Goal: Information Seeking & Learning: Learn about a topic

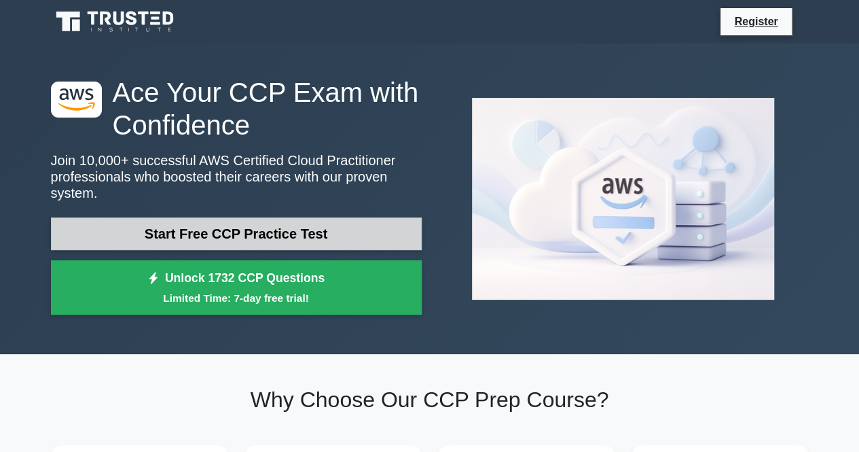
click at [298, 222] on link "Start Free CCP Practice Test" at bounding box center [236, 233] width 371 height 33
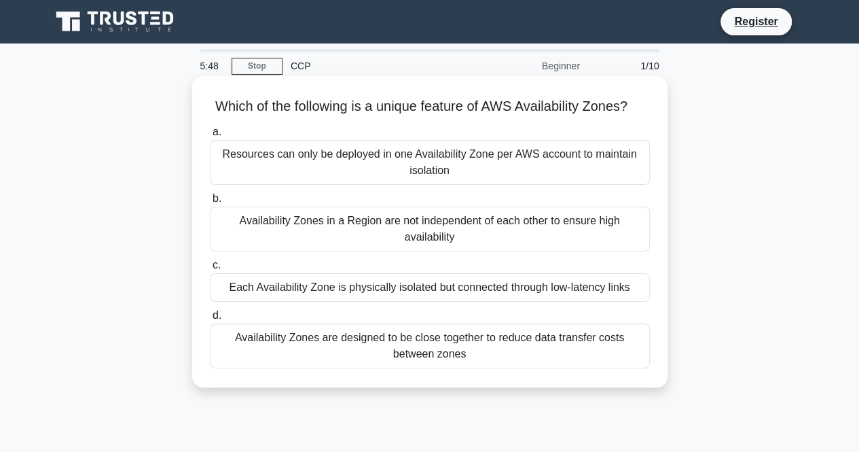
click at [424, 301] on div "Each Availability Zone is physically isolated but connected through low-latency…" at bounding box center [430, 287] width 440 height 29
click at [210, 270] on input "c. Each Availability Zone is physically isolated but connected through low-late…" at bounding box center [210, 265] width 0 height 9
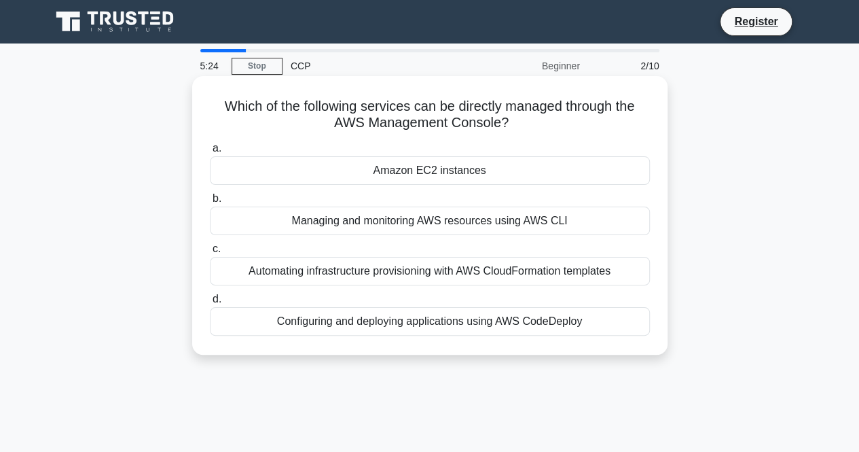
click at [459, 175] on div "Amazon EC2 instances" at bounding box center [430, 170] width 440 height 29
click at [210, 153] on input "a. Amazon EC2 instances" at bounding box center [210, 148] width 0 height 9
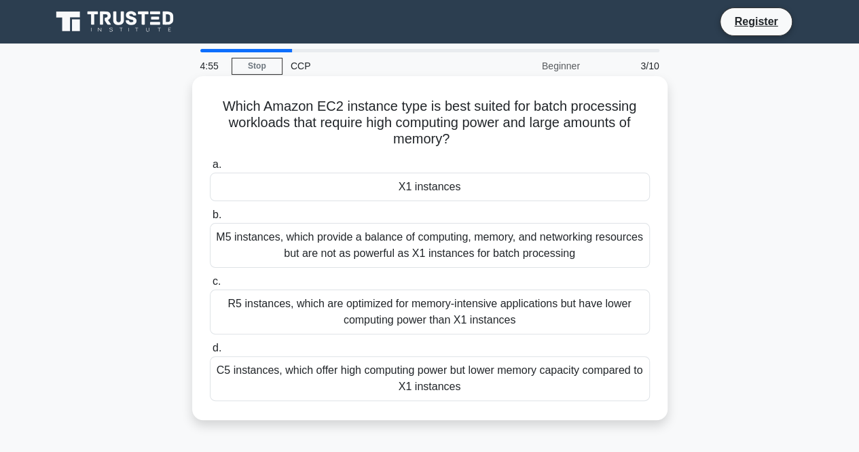
click at [421, 269] on div "a. X1 instances b. M5 instances, which provide a balance of computing, memory, …" at bounding box center [430, 279] width 456 height 250
click at [430, 253] on div "M5 instances, which provide a balance of computing, memory, and networking reso…" at bounding box center [430, 245] width 440 height 45
click at [210, 219] on input "b. M5 instances, which provide a balance of computing, memory, and networking r…" at bounding box center [210, 215] width 0 height 9
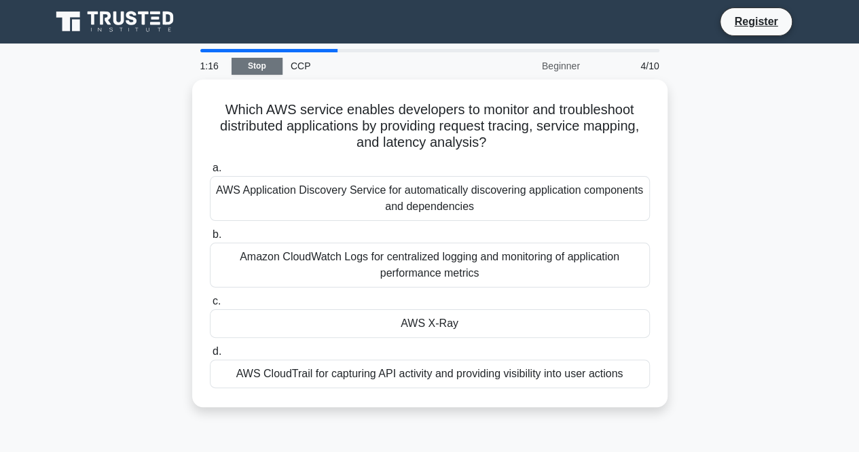
click at [253, 60] on link "Stop" at bounding box center [257, 66] width 51 height 17
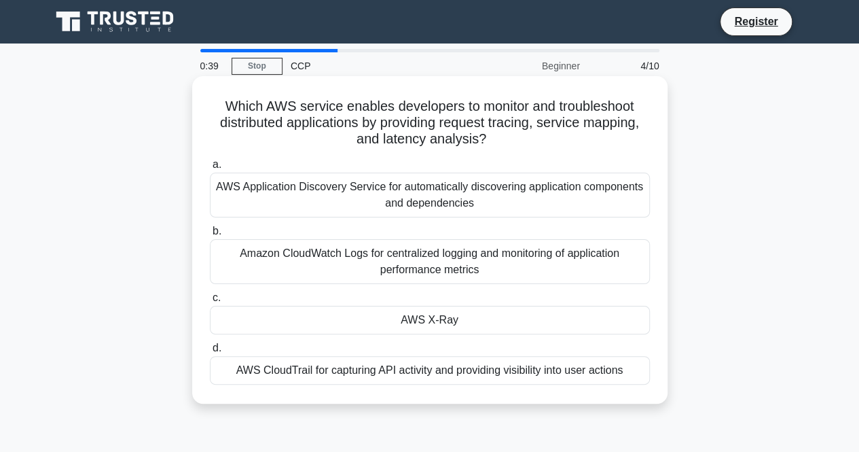
click at [426, 267] on div "Amazon CloudWatch Logs for centralized logging and monitoring of application pe…" at bounding box center [430, 261] width 440 height 45
click at [210, 236] on input "b. Amazon CloudWatch Logs for centralized logging and monitoring of application…" at bounding box center [210, 231] width 0 height 9
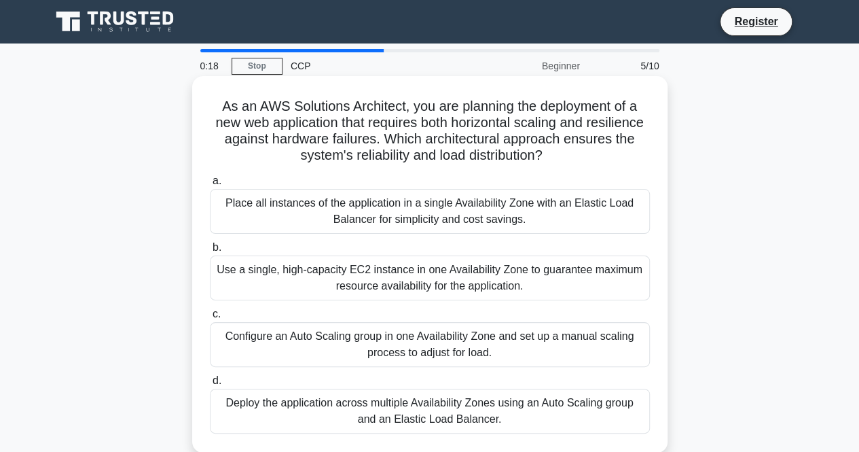
click at [350, 342] on div "Configure an Auto Scaling group in one Availability Zone and set up a manual sc…" at bounding box center [430, 344] width 440 height 45
click at [210, 319] on input "c. Configure an Auto Scaling group in one Availability Zone and set up a manual…" at bounding box center [210, 314] width 0 height 9
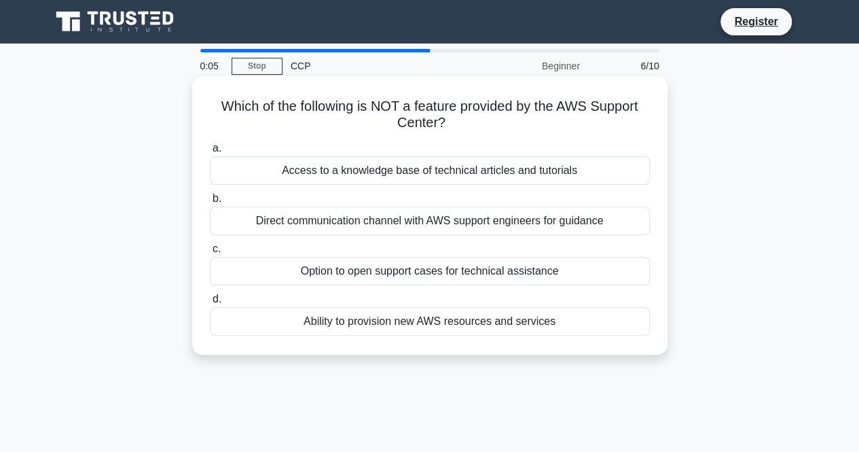
click at [426, 280] on div "Option to open support cases for technical assistance" at bounding box center [430, 271] width 440 height 29
click at [210, 253] on input "c. Option to open support cases for technical assistance" at bounding box center [210, 249] width 0 height 9
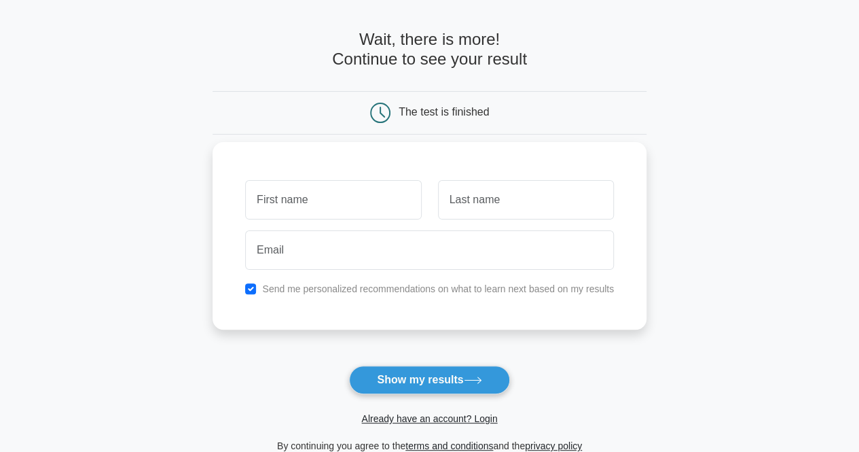
scroll to position [68, 0]
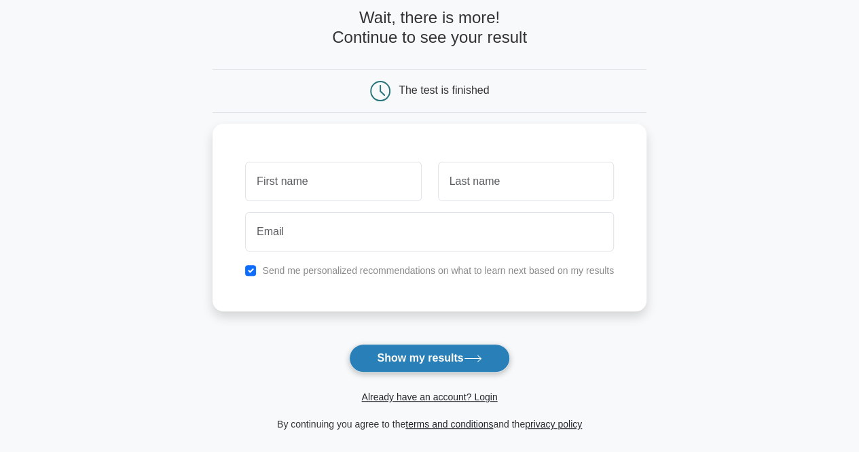
click at [392, 357] on button "Show my results" at bounding box center [429, 358] width 160 height 29
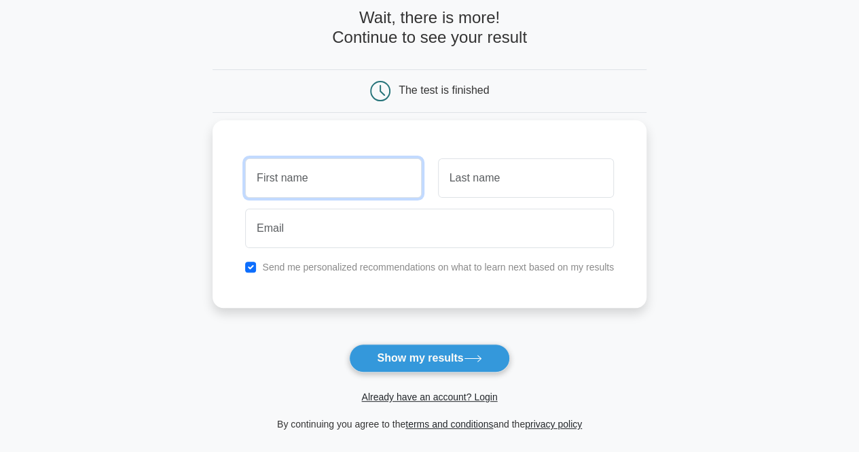
click at [340, 190] on input "text" at bounding box center [333, 177] width 176 height 39
type input "huy"
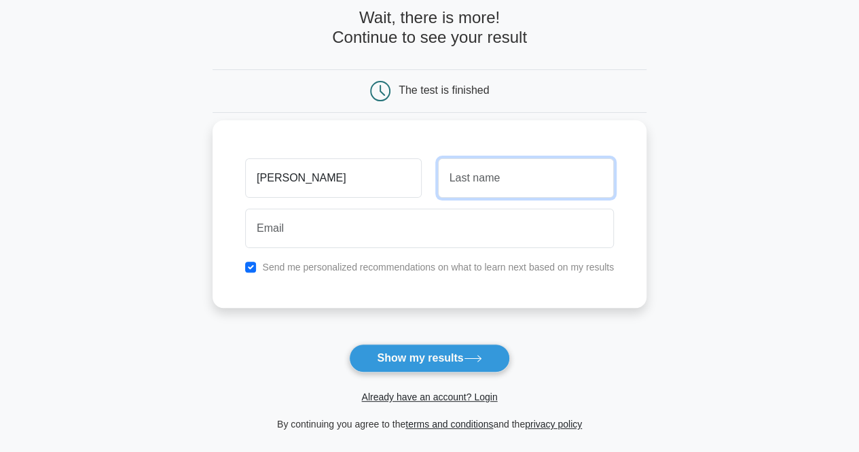
click at [505, 183] on input "text" at bounding box center [526, 177] width 176 height 39
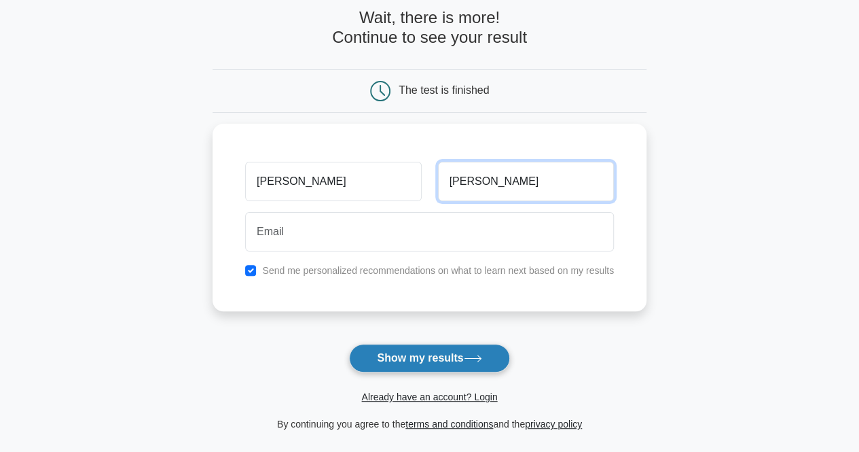
type input "tran"
click at [492, 358] on button "Show my results" at bounding box center [429, 358] width 160 height 29
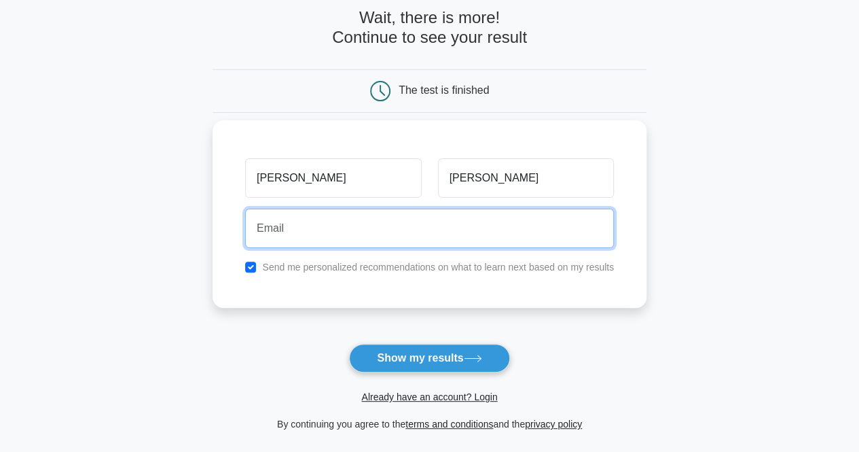
click at [410, 228] on input "email" at bounding box center [429, 228] width 369 height 39
type input "tranduchuy16601@gmail.com"
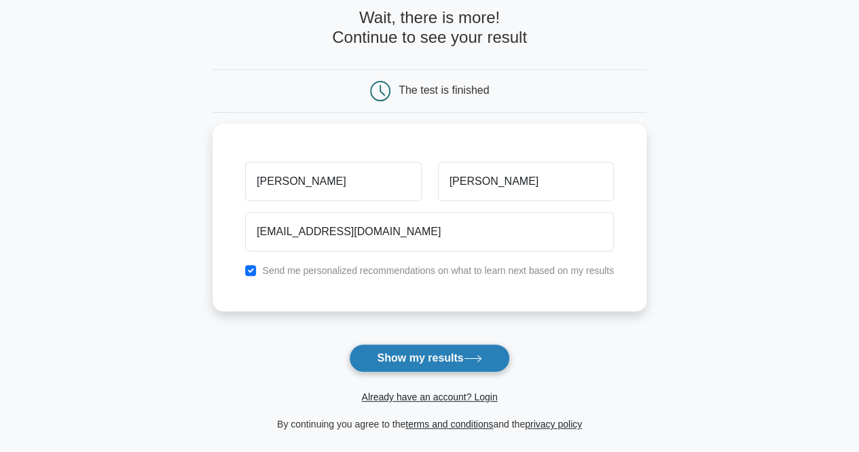
click at [410, 353] on button "Show my results" at bounding box center [429, 358] width 160 height 29
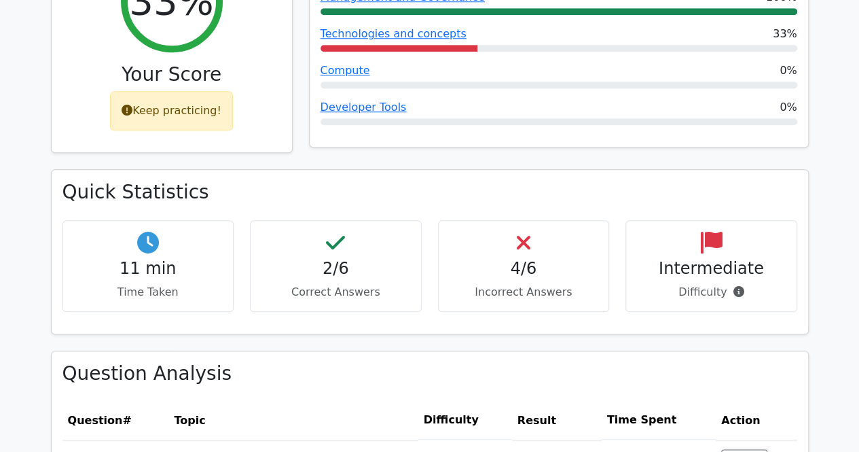
scroll to position [611, 0]
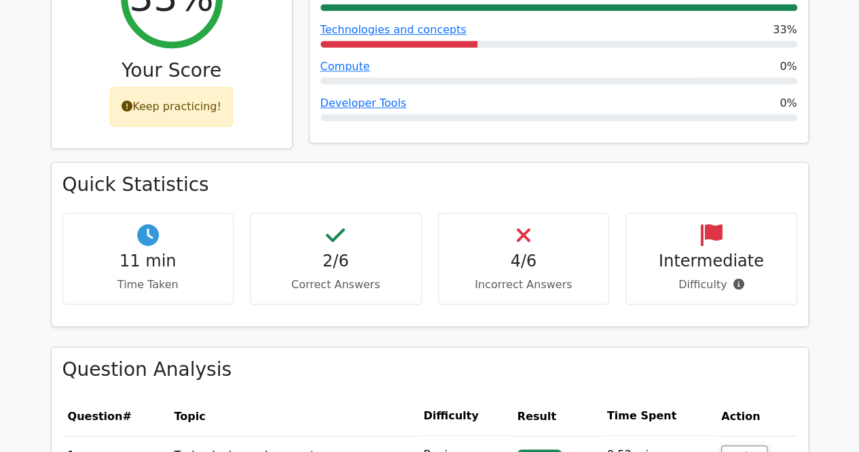
click at [523, 244] on div "4/6 Incorrect Answers" at bounding box center [524, 259] width 172 height 92
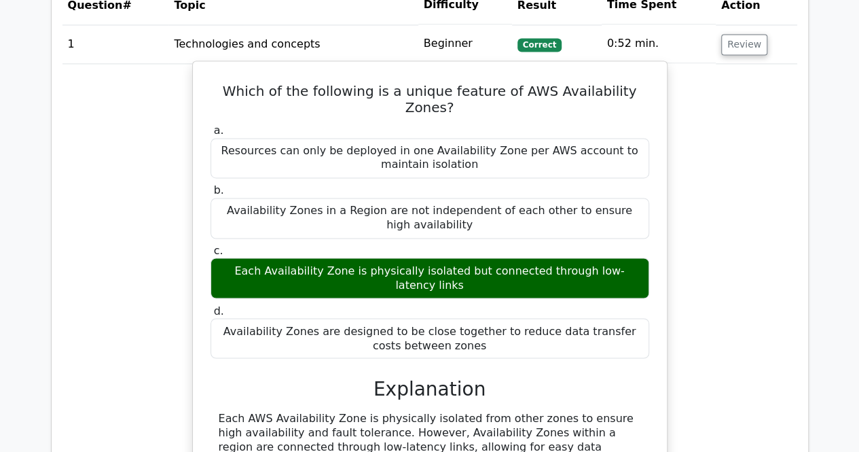
scroll to position [1359, 0]
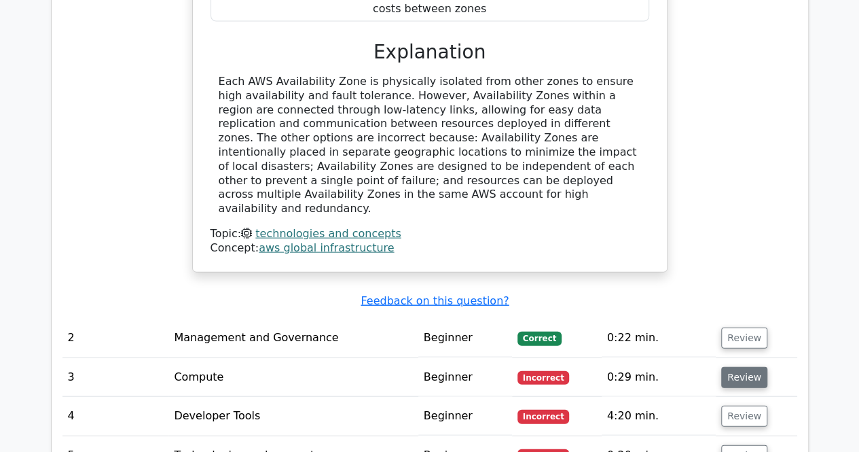
click at [739, 367] on button "Review" at bounding box center [744, 377] width 46 height 21
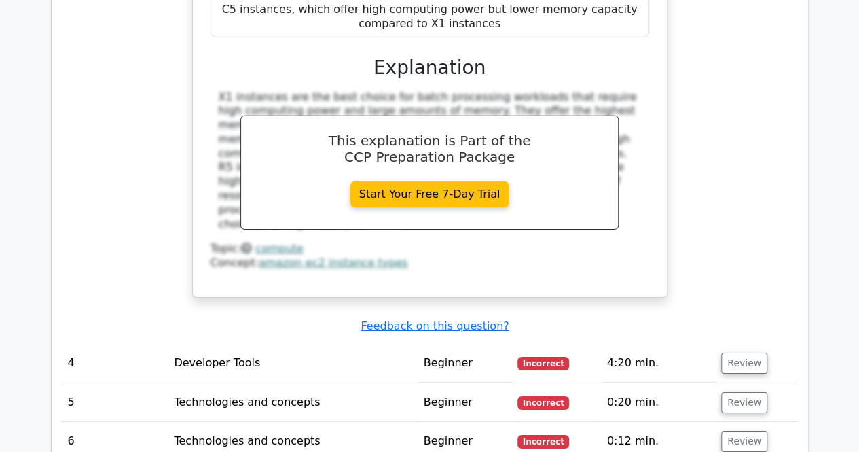
scroll to position [2038, 0]
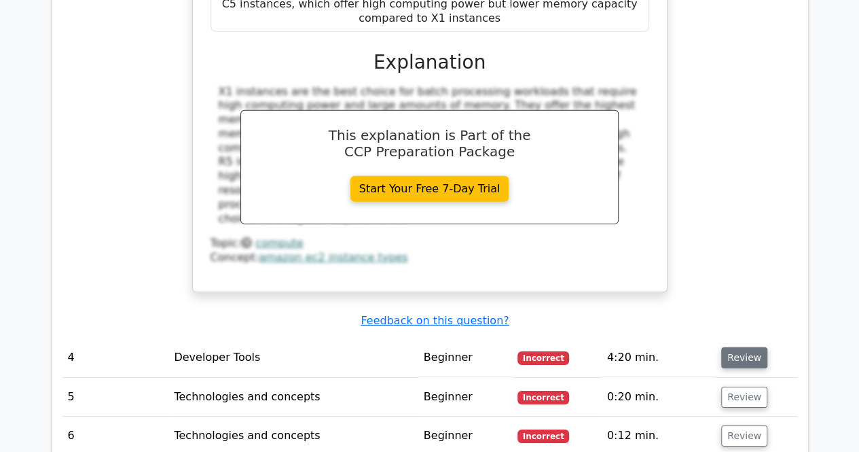
click at [744, 347] on button "Review" at bounding box center [744, 357] width 46 height 21
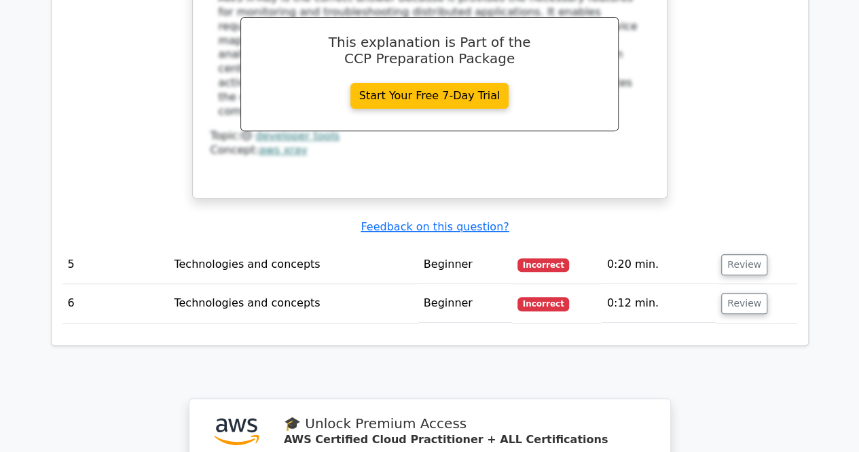
scroll to position [2785, 0]
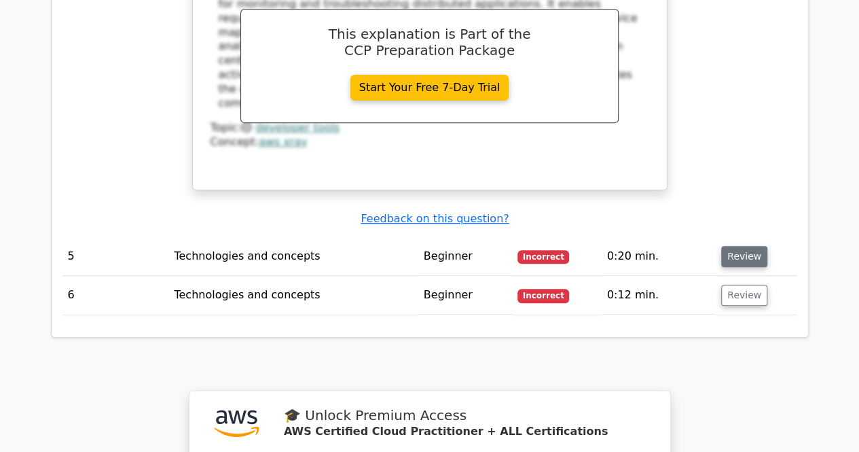
click at [732, 246] on button "Review" at bounding box center [744, 256] width 46 height 21
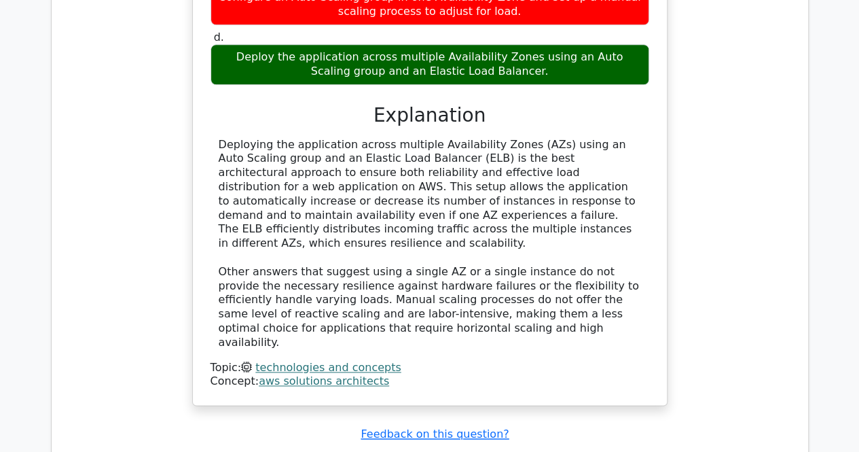
scroll to position [3328, 0]
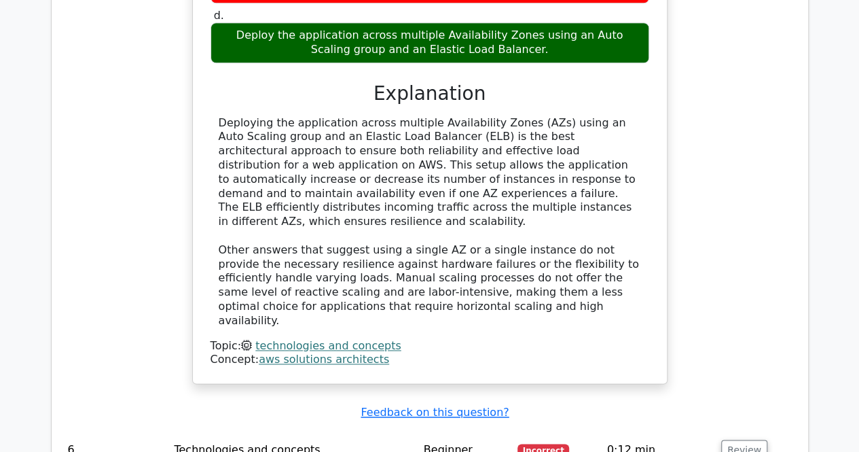
click at [716, 431] on td "Review" at bounding box center [757, 450] width 82 height 39
click at [730, 439] on button "Review" at bounding box center [744, 449] width 46 height 21
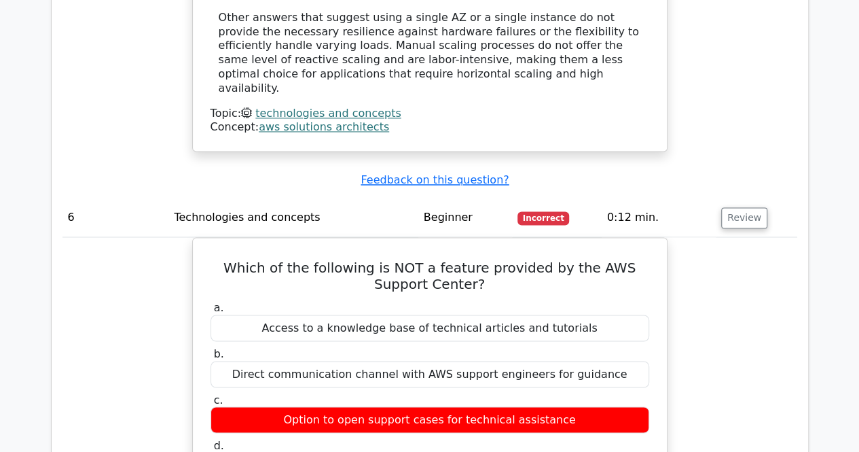
scroll to position [3600, 0]
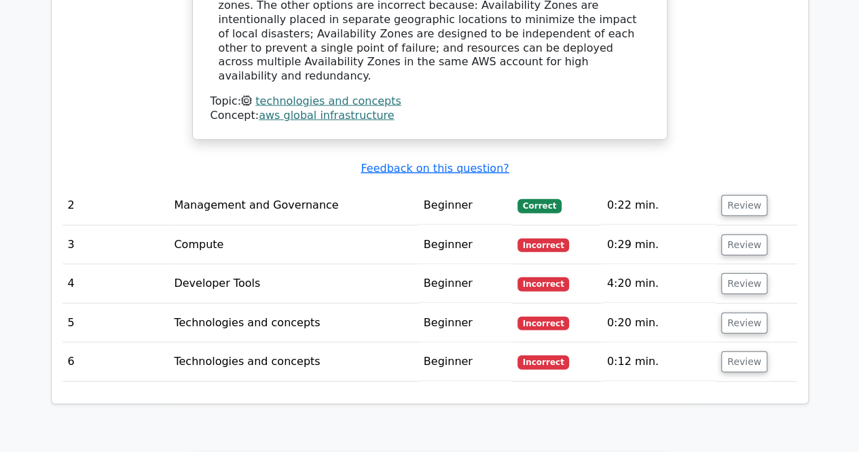
scroll to position [1494, 0]
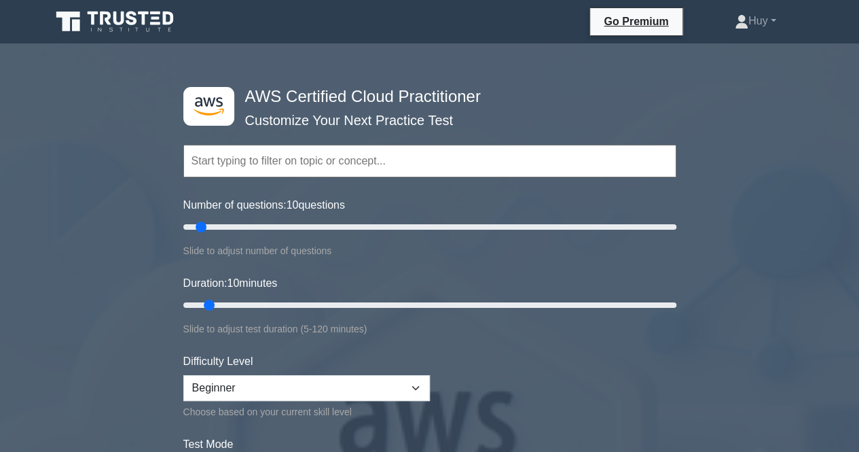
scroll to position [136, 0]
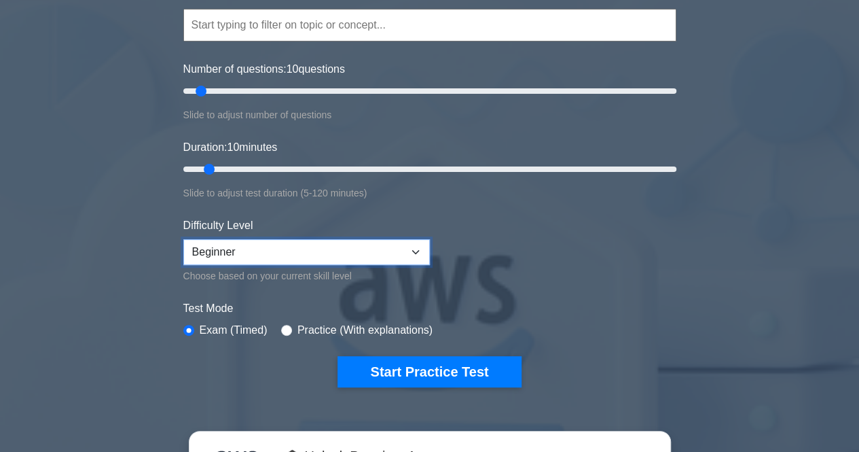
click at [309, 247] on select "Beginner Intermediate Expert" at bounding box center [306, 252] width 247 height 26
click at [213, 248] on select "Beginner Intermediate Expert" at bounding box center [306, 252] width 247 height 26
click at [183, 239] on select "Beginner Intermediate Expert" at bounding box center [306, 252] width 247 height 26
click at [246, 255] on select "Beginner Intermediate Expert" at bounding box center [306, 252] width 247 height 26
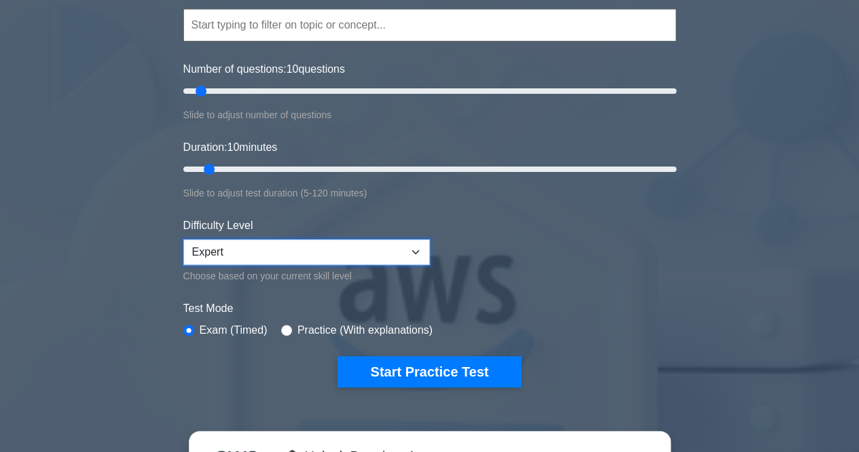
select select "beginner"
click at [183, 239] on select "Beginner Intermediate Expert" at bounding box center [306, 252] width 247 height 26
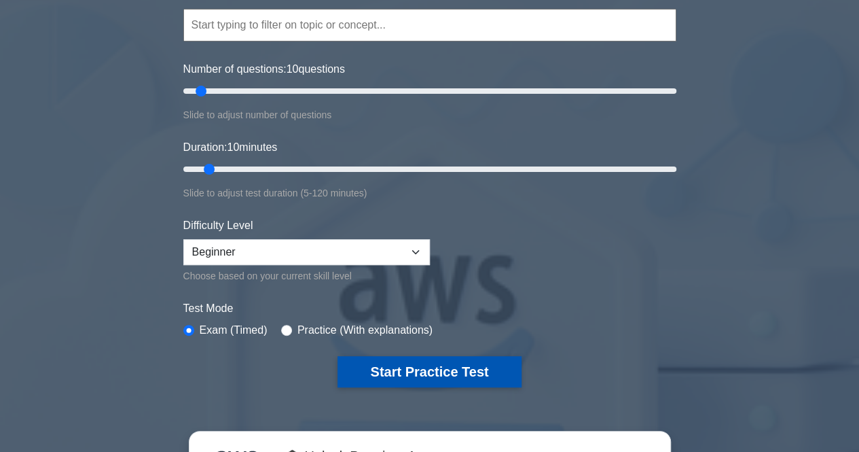
click at [360, 372] on button "Start Practice Test" at bounding box center [429, 371] width 183 height 31
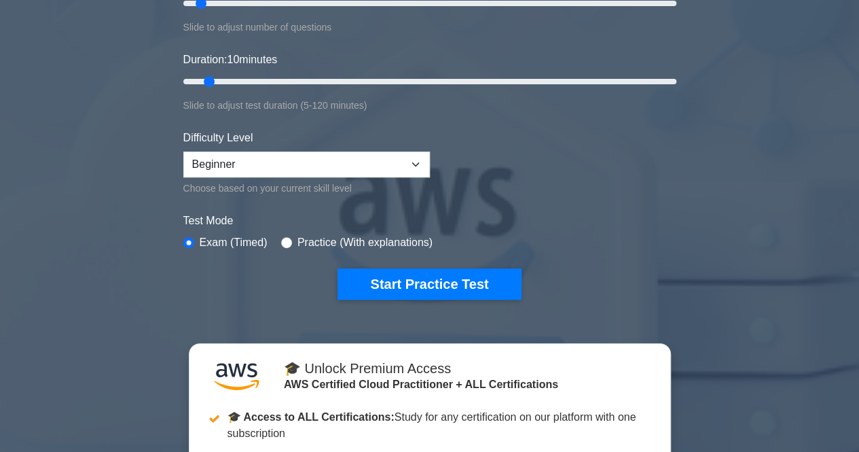
scroll to position [204, 0]
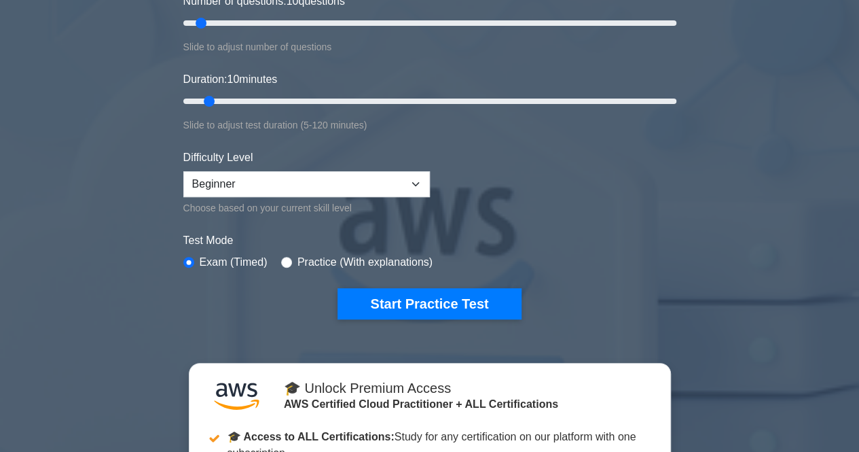
click at [288, 259] on div "Practice (With explanations)" at bounding box center [356, 262] width 151 height 16
click at [281, 259] on input "radio" at bounding box center [286, 262] width 11 height 11
radio input "true"
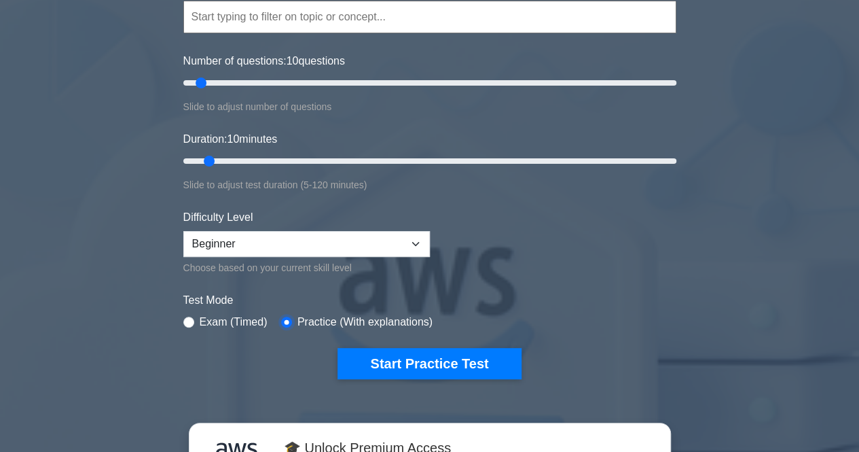
scroll to position [68, 0]
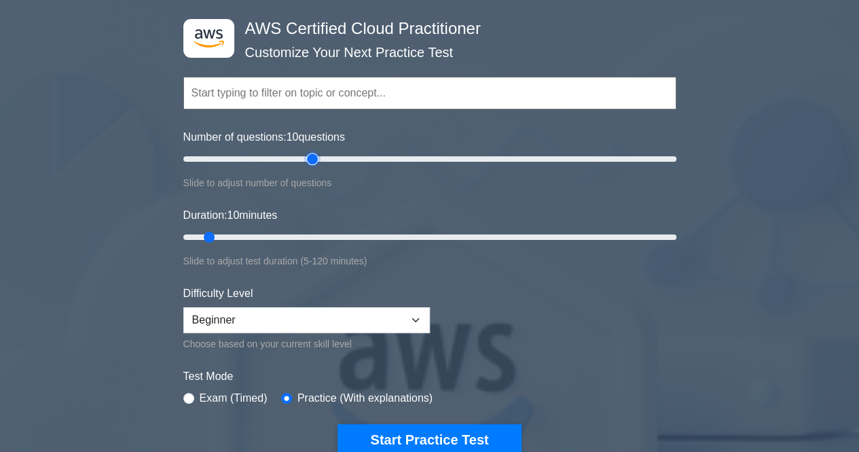
click at [315, 158] on input "Number of questions: 10 questions" at bounding box center [429, 159] width 493 height 16
click at [388, 156] on input "Number of questions: 55 questions" at bounding box center [429, 159] width 493 height 16
click at [609, 154] on input "Number of questions: 85 questions" at bounding box center [429, 159] width 493 height 16
click at [674, 158] on input "Number of questions: 175 questions" at bounding box center [429, 159] width 493 height 16
click at [262, 164] on input "Number of questions: 35 questions" at bounding box center [429, 159] width 493 height 16
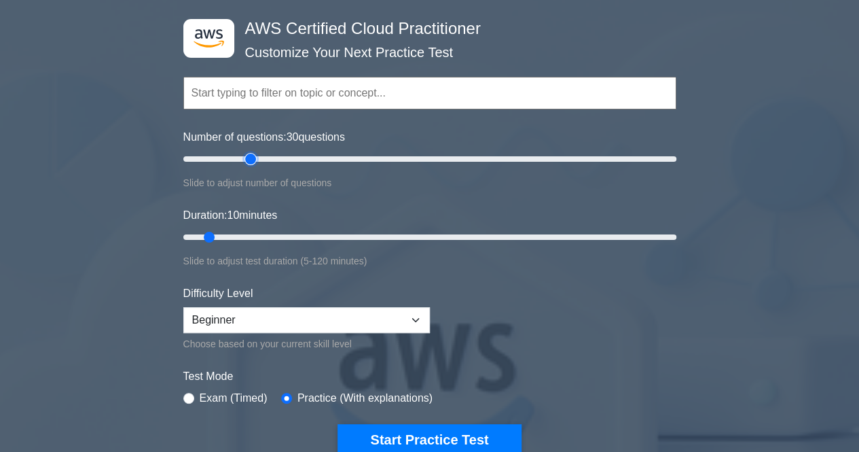
click at [247, 162] on input "Number of questions: 30 questions" at bounding box center [429, 159] width 493 height 16
click at [242, 161] on input "Number of questions: 25 questions" at bounding box center [429, 159] width 493 height 16
click at [253, 157] on input "Number of questions: 30 questions" at bounding box center [429, 159] width 493 height 16
type input "15"
click at [216, 160] on input "Number of questions: 30 questions" at bounding box center [429, 159] width 493 height 16
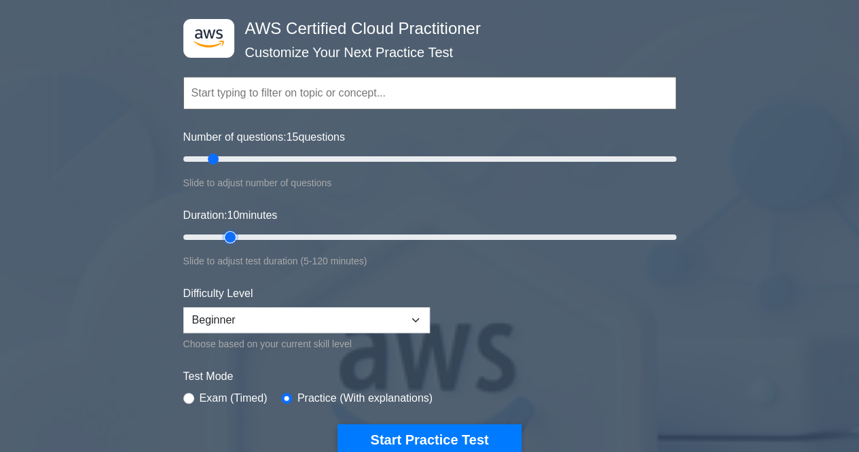
type input "15"
click at [224, 234] on input "Duration: 10 minutes" at bounding box center [429, 237] width 493 height 16
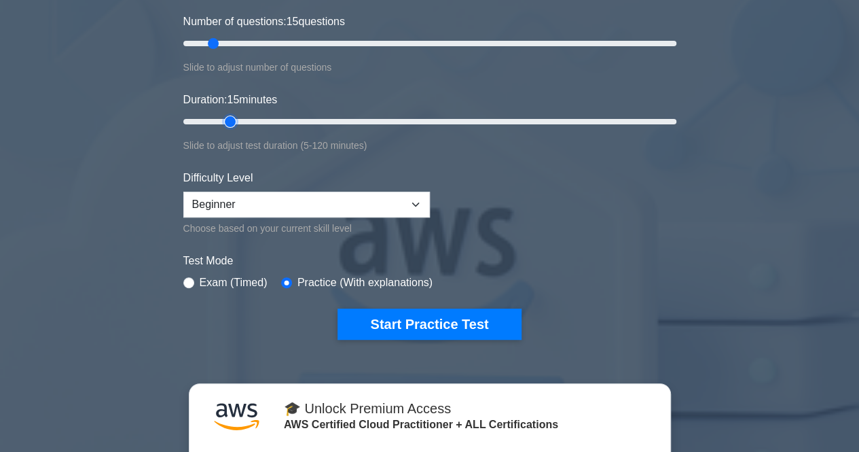
scroll to position [204, 0]
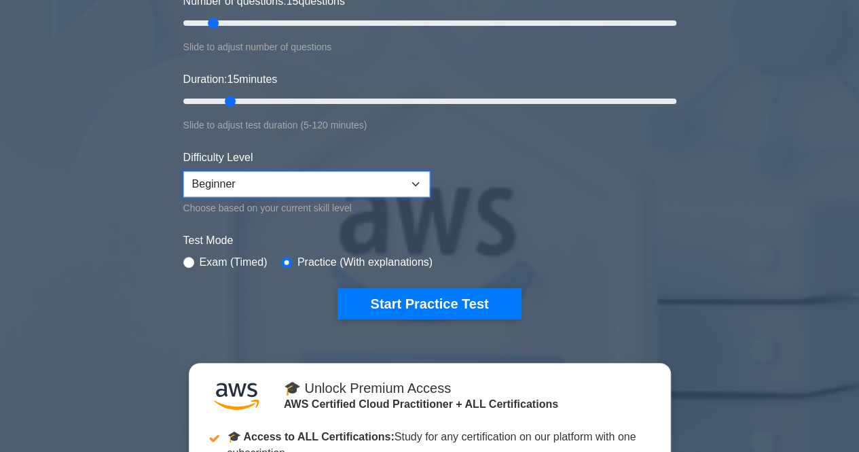
click at [268, 186] on select "Beginner Intermediate Expert" at bounding box center [306, 184] width 247 height 26
click at [183, 171] on select "Beginner Intermediate Expert" at bounding box center [306, 184] width 247 height 26
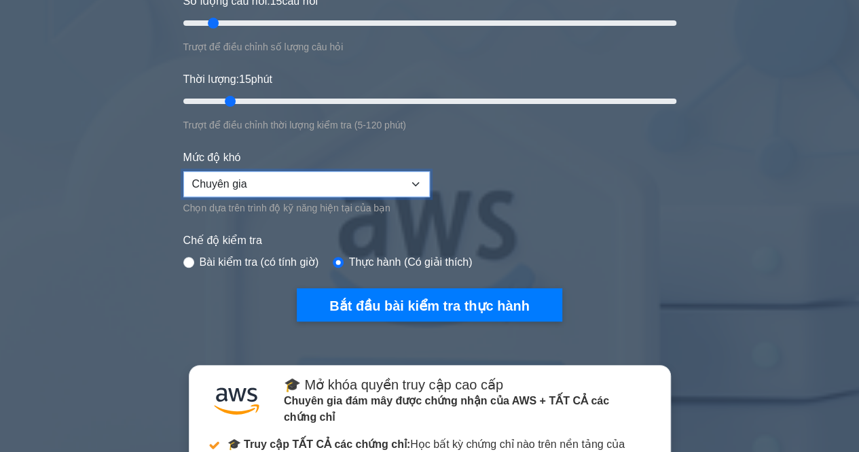
click at [249, 186] on select "Người mới bắt đầu Trung cấp Chuyên gia" at bounding box center [306, 184] width 247 height 26
select select "beginner"
click at [183, 171] on select "Người mới bắt đầu Trung cấp Chuyên gia" at bounding box center [306, 184] width 247 height 26
click at [272, 177] on select "Người mới bắt đầu Trung cấp Chuyên gia" at bounding box center [306, 184] width 247 height 26
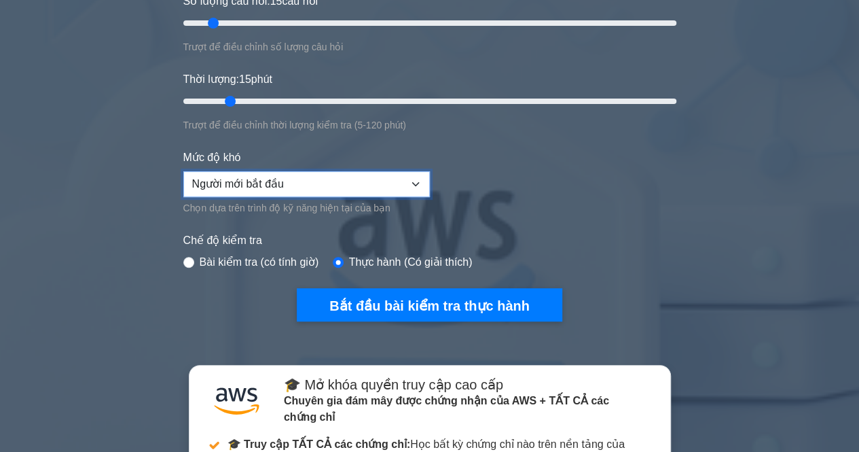
scroll to position [272, 0]
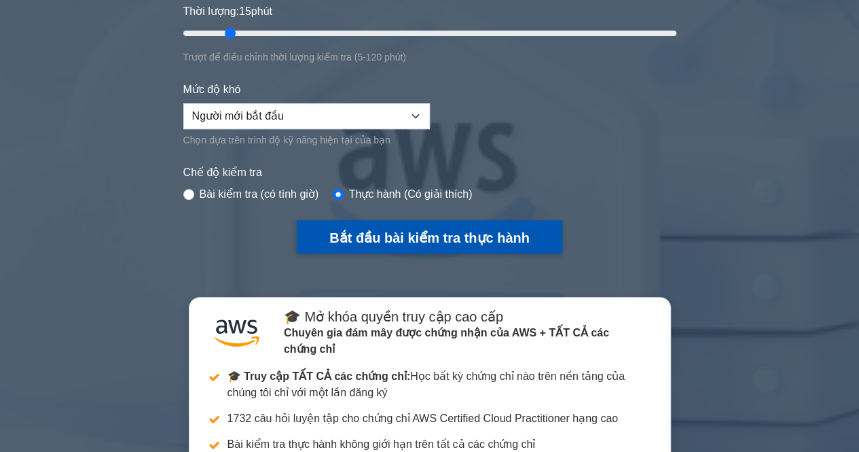
click at [351, 236] on font "Bắt đầu bài kiểm tra thực hành" at bounding box center [429, 237] width 200 height 15
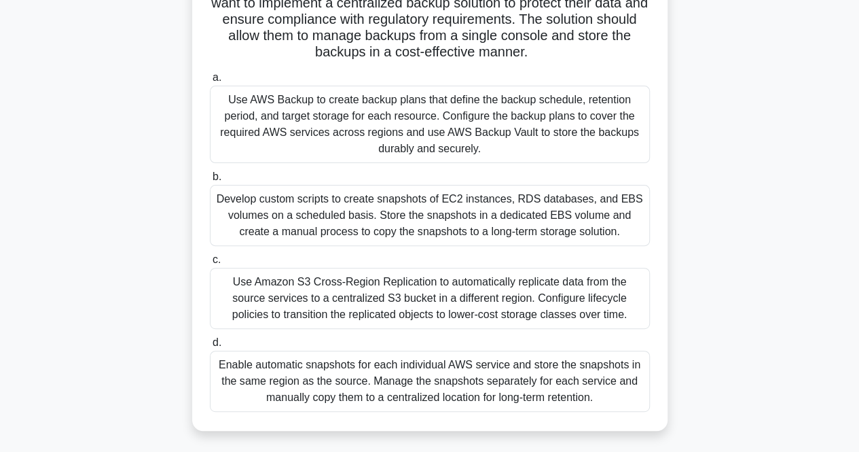
scroll to position [204, 0]
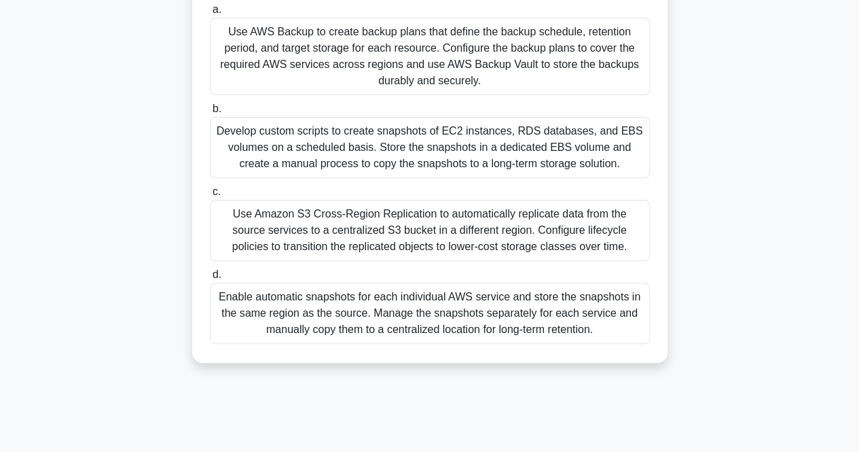
click at [423, 316] on div "Enable automatic snapshots for each individual AWS service and store the snapsh…" at bounding box center [430, 313] width 440 height 61
click at [210, 279] on input "d. Enable automatic snapshots for each individual AWS service and store the sna…" at bounding box center [210, 274] width 0 height 9
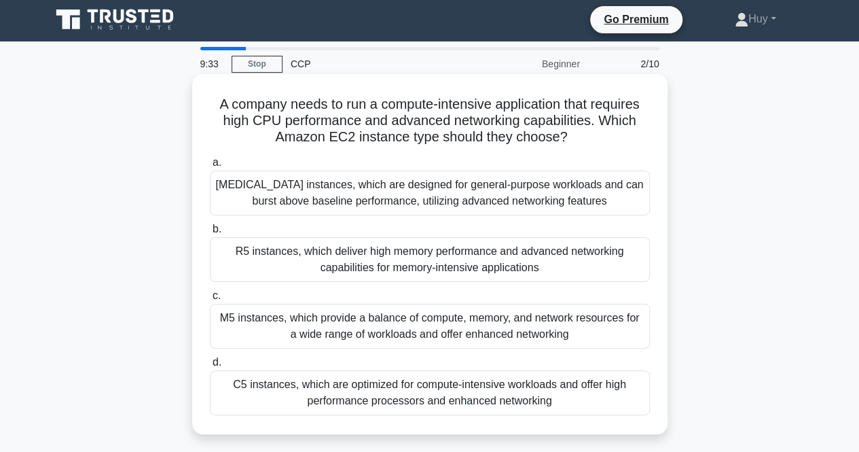
scroll to position [0, 0]
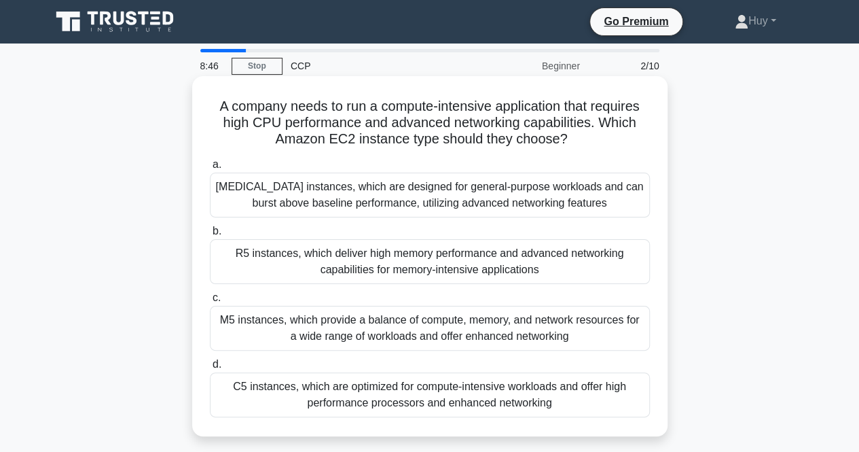
click at [360, 391] on div "C5 instances, which are optimized for compute-intensive workloads and offer hig…" at bounding box center [430, 394] width 440 height 45
click at [210, 369] on input "d. C5 instances, which are optimized for compute-intensive workloads and offer …" at bounding box center [210, 364] width 0 height 9
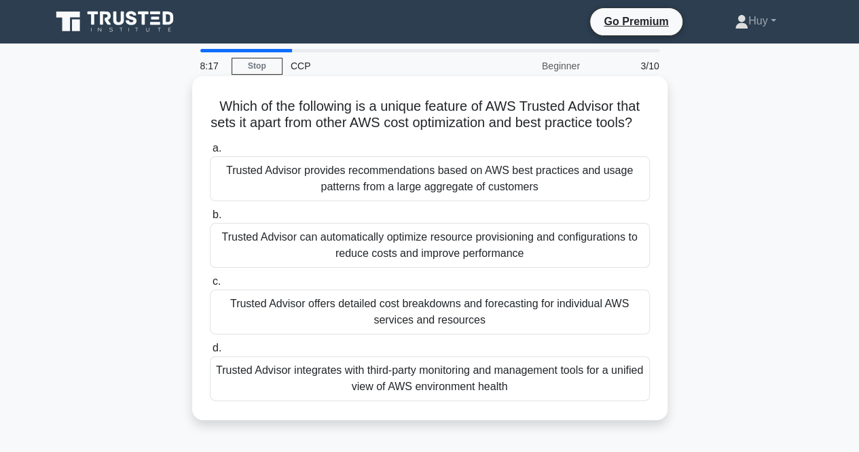
click at [463, 199] on div "Trusted Advisor provides recommendations based on AWS best practices and usage …" at bounding box center [430, 178] width 440 height 45
click at [210, 153] on input "a. Trusted Advisor provides recommendations based on AWS best practices and usa…" at bounding box center [210, 148] width 0 height 9
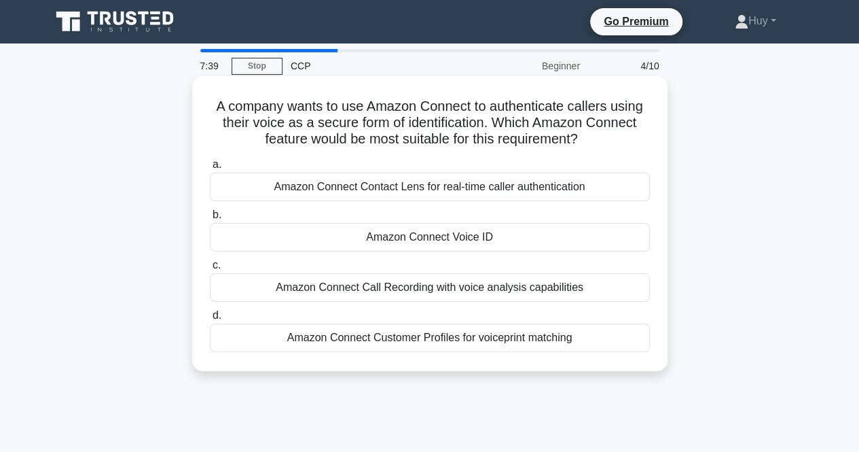
click at [349, 191] on div "Amazon Connect Contact Lens for real-time caller authentication" at bounding box center [430, 187] width 440 height 29
click at [338, 183] on div "Amazon Connect Contact Lens for real-time caller authentication" at bounding box center [430, 187] width 440 height 29
click at [210, 169] on input "a. Amazon Connect Contact Lens for real-time caller authentication" at bounding box center [210, 164] width 0 height 9
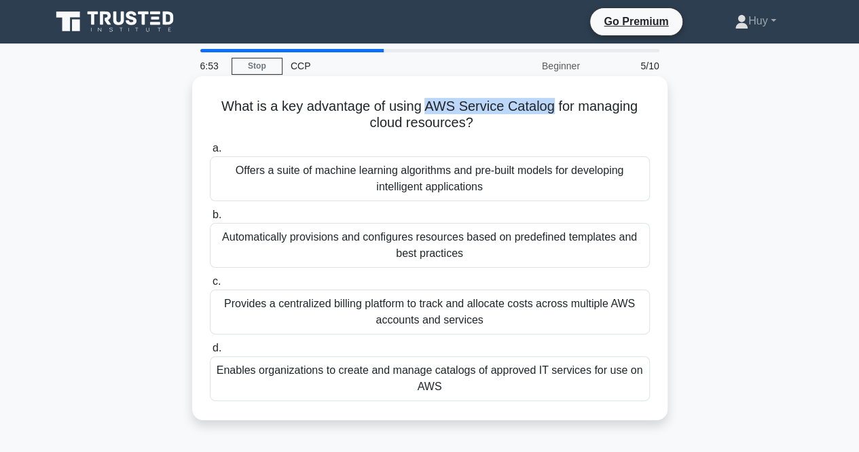
drag, startPoint x: 428, startPoint y: 110, endPoint x: 552, endPoint y: 115, distance: 123.7
click at [552, 115] on h5 "What is a key advantage of using AWS Service Catalog for managing cloud resourc…" at bounding box center [430, 115] width 443 height 34
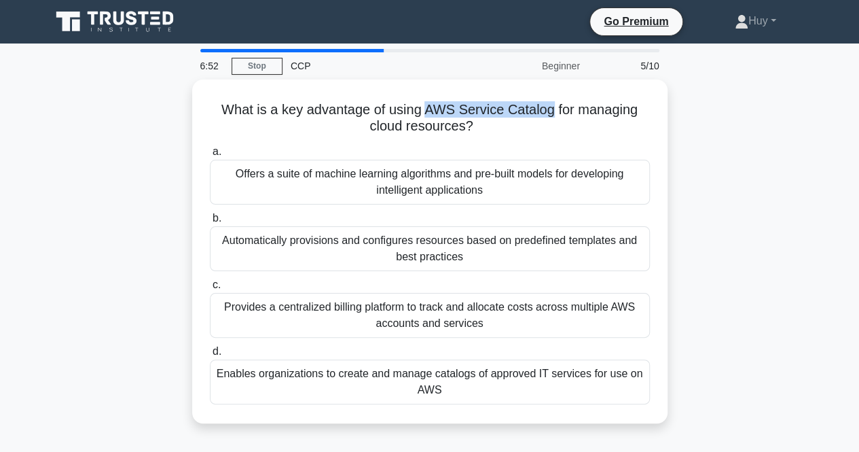
copy h5 "AWS Service Catalog"
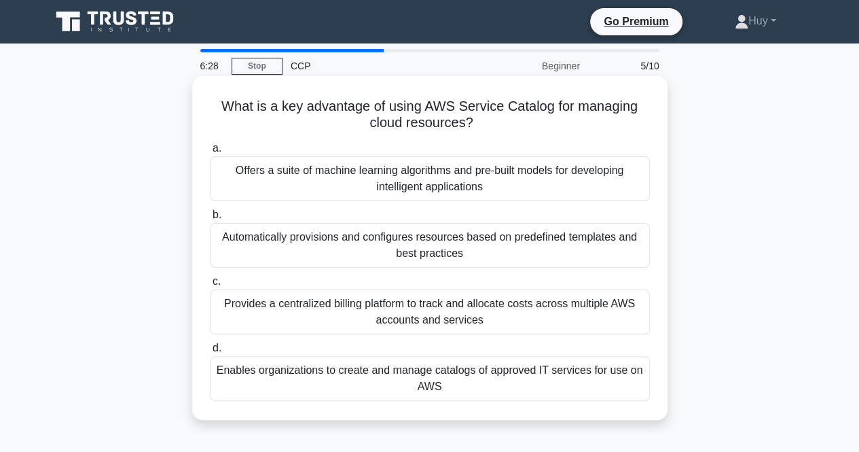
click at [409, 245] on div "Automatically provisions and configures resources based on predefined templates…" at bounding box center [430, 245] width 440 height 45
click at [210, 219] on input "b. Automatically provisions and configures resources based on predefined templa…" at bounding box center [210, 215] width 0 height 9
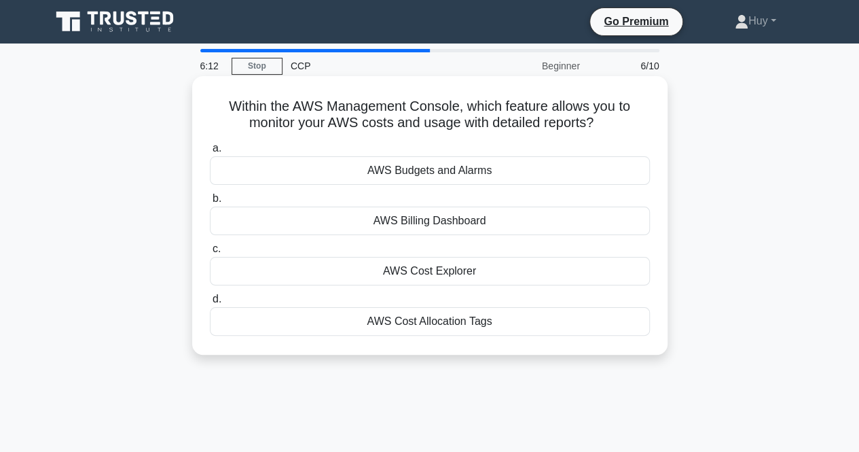
click at [412, 274] on div "AWS Cost Explorer" at bounding box center [430, 271] width 440 height 29
click at [210, 253] on input "c. AWS Cost Explorer" at bounding box center [210, 249] width 0 height 9
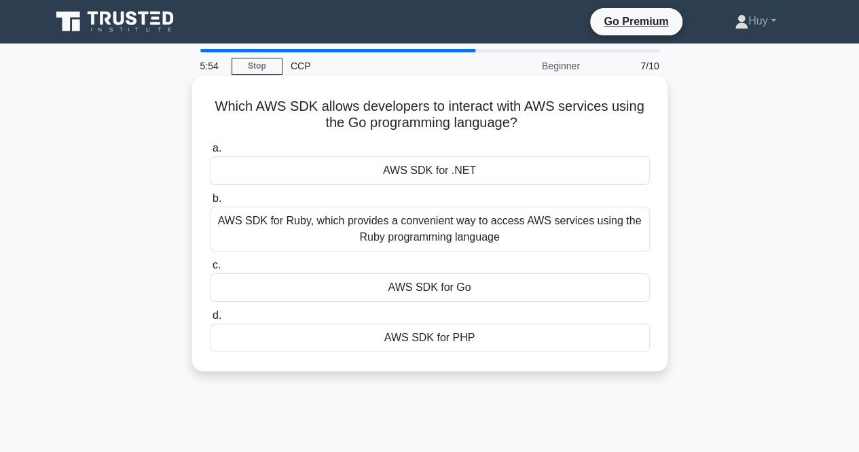
click at [432, 290] on div "AWS SDK for Go" at bounding box center [430, 287] width 440 height 29
click at [210, 270] on input "c. AWS SDK for Go" at bounding box center [210, 265] width 0 height 9
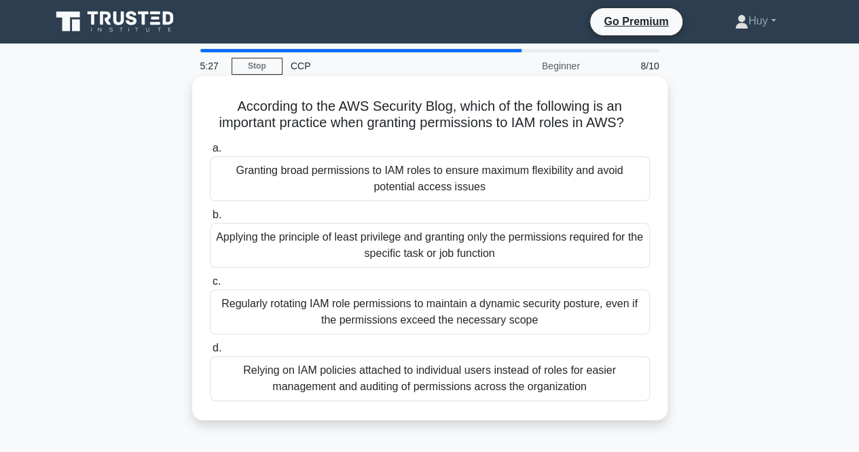
click at [461, 240] on div "Applying the principle of least privilege and granting only the permissions req…" at bounding box center [430, 245] width 440 height 45
click at [210, 219] on input "b. Applying the principle of least privilege and granting only the permissions …" at bounding box center [210, 215] width 0 height 9
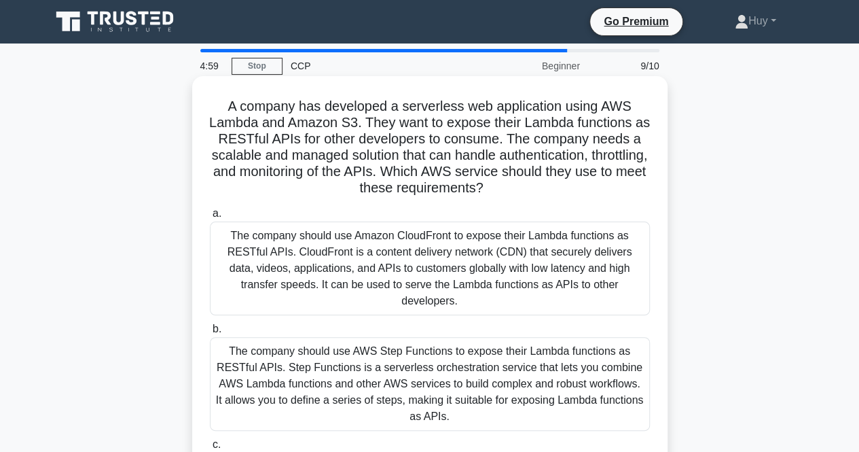
click at [489, 245] on div "The company should use Amazon CloudFront to expose their Lambda functions as RE…" at bounding box center [430, 268] width 440 height 94
click at [210, 218] on input "a. The company should use Amazon CloudFront to expose their Lambda functions as…" at bounding box center [210, 213] width 0 height 9
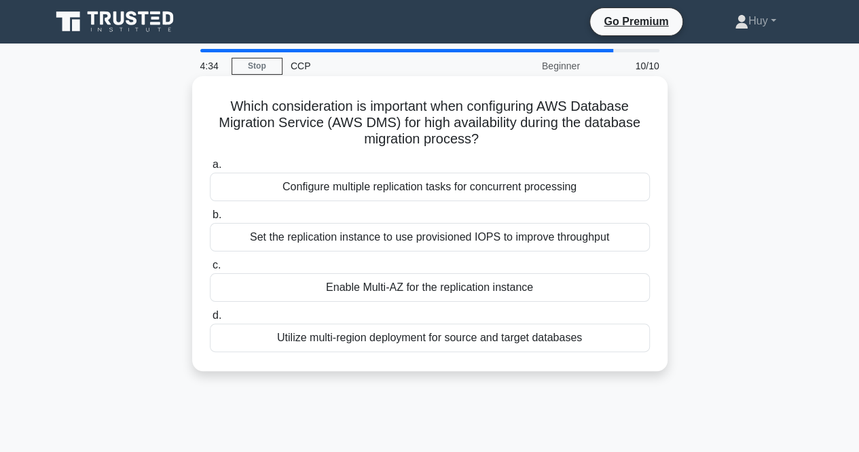
click at [454, 191] on div "Configure multiple replication tasks for concurrent processing" at bounding box center [430, 187] width 440 height 29
click at [210, 169] on input "a. Configure multiple replication tasks for concurrent processing" at bounding box center [210, 164] width 0 height 9
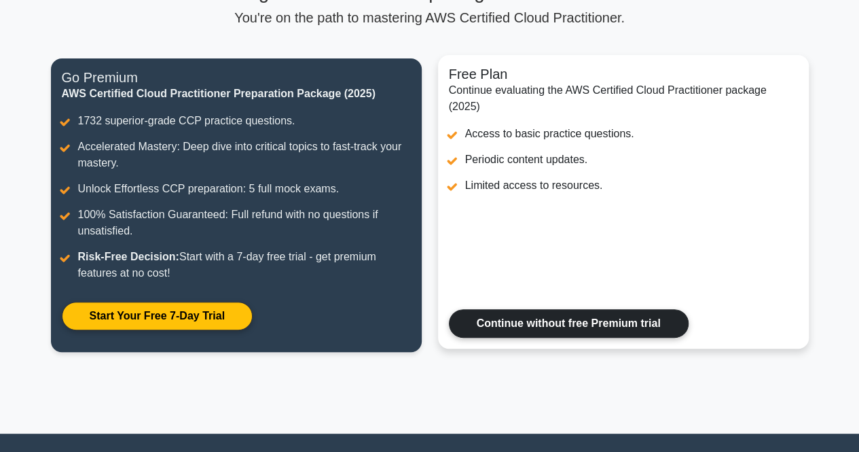
scroll to position [136, 0]
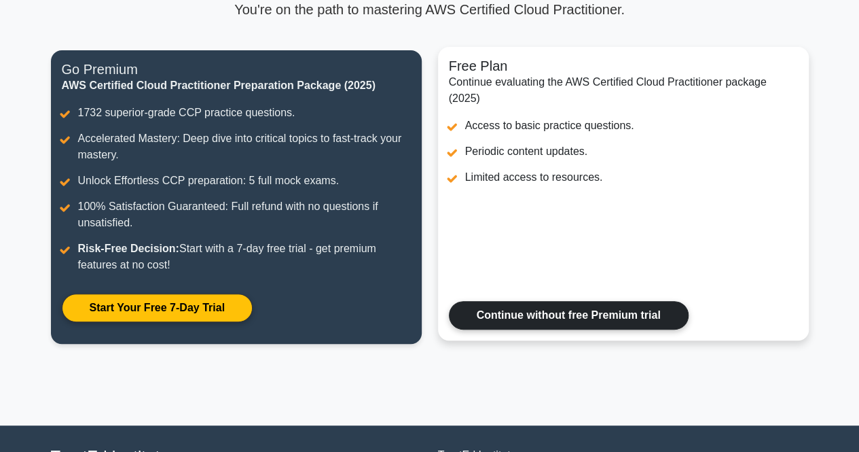
click at [516, 309] on link "Continue without free Premium trial" at bounding box center [569, 315] width 240 height 29
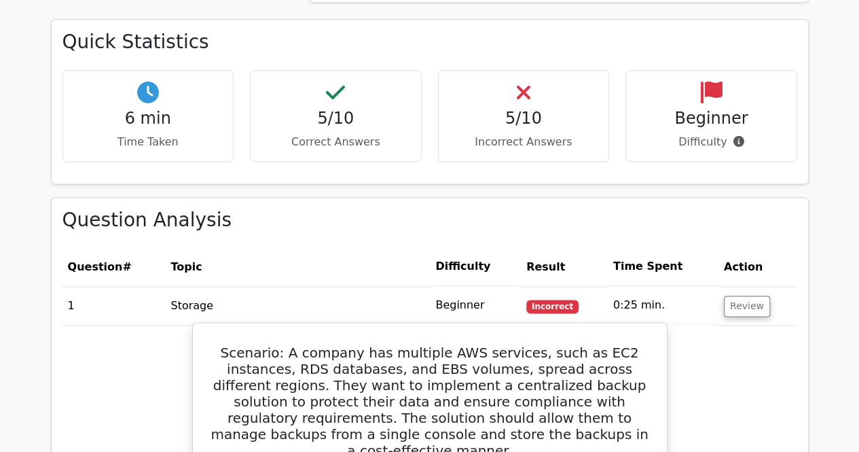
scroll to position [815, 0]
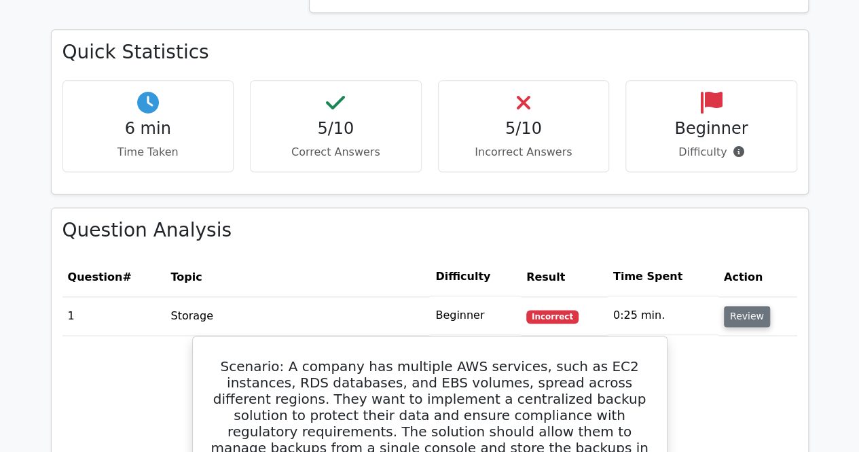
click at [734, 321] on button "Review" at bounding box center [747, 316] width 46 height 21
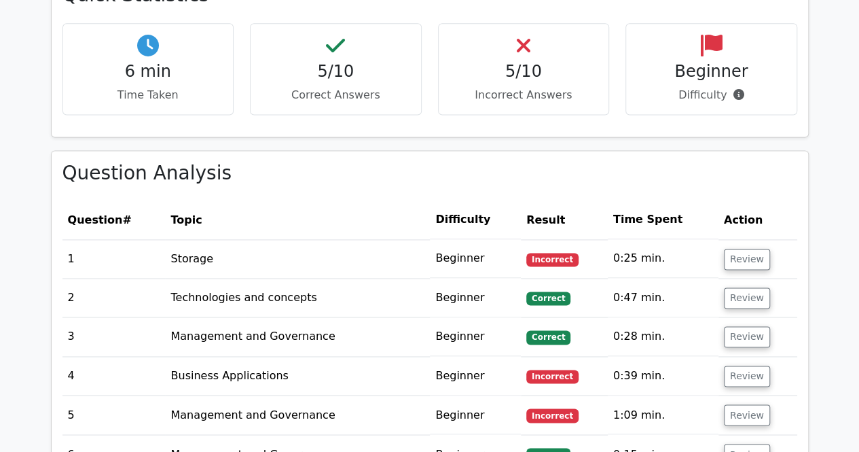
scroll to position [951, 0]
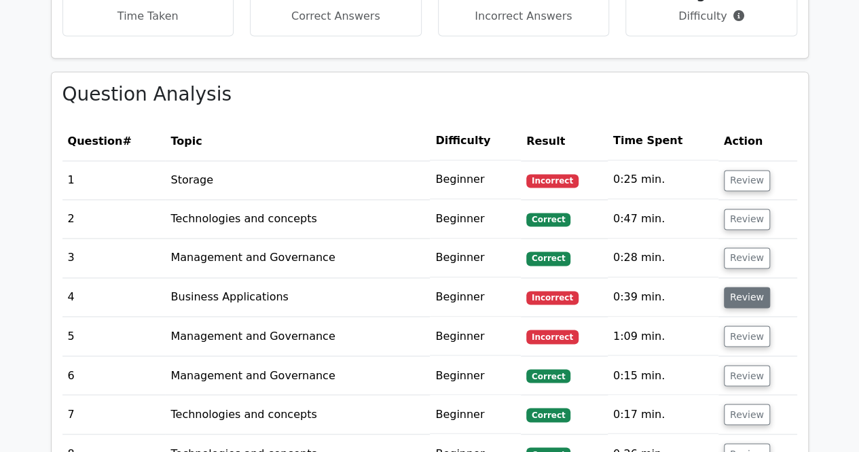
click at [750, 298] on button "Review" at bounding box center [747, 297] width 46 height 21
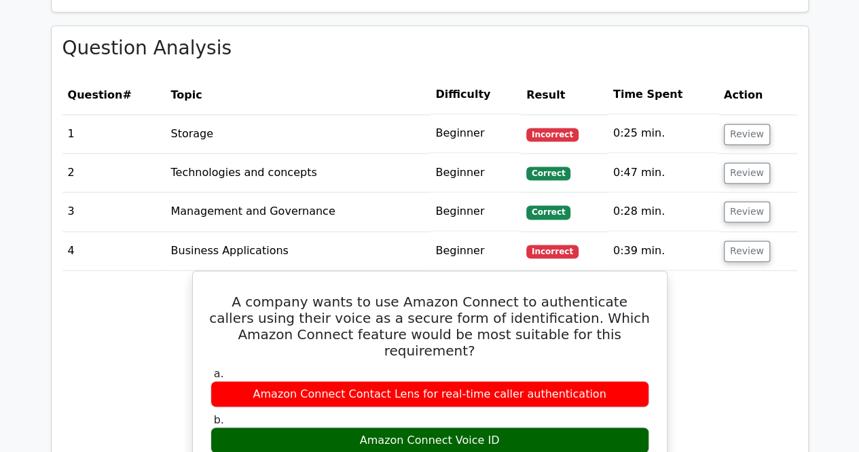
scroll to position [1019, 0]
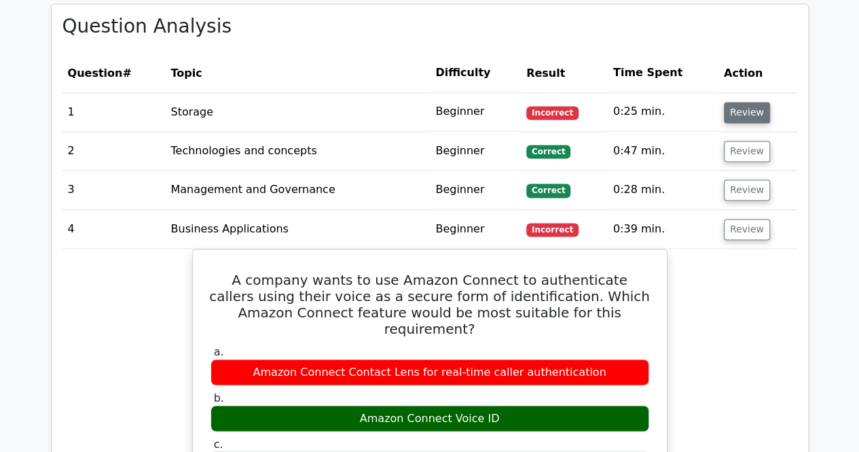
click at [733, 114] on button "Review" at bounding box center [747, 112] width 46 height 21
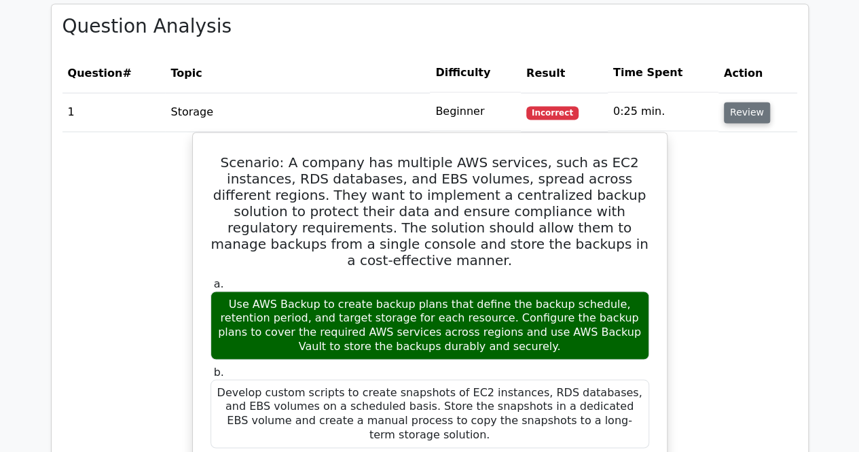
click at [733, 114] on button "Review" at bounding box center [747, 112] width 46 height 21
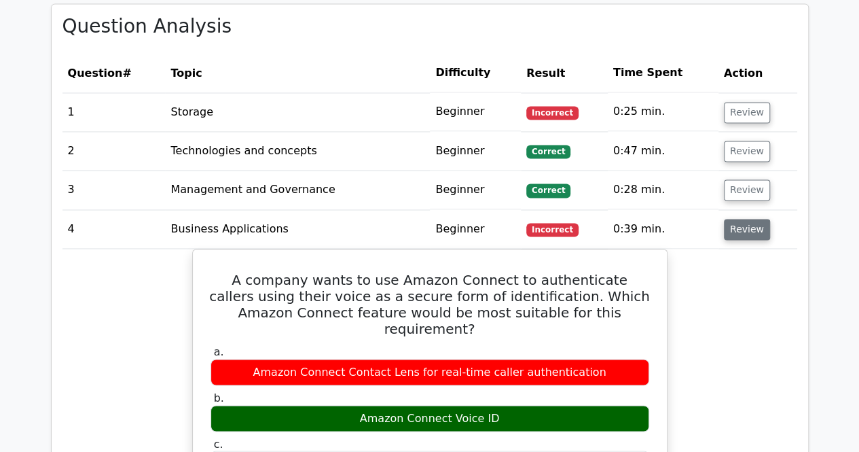
click at [730, 232] on button "Review" at bounding box center [747, 229] width 46 height 21
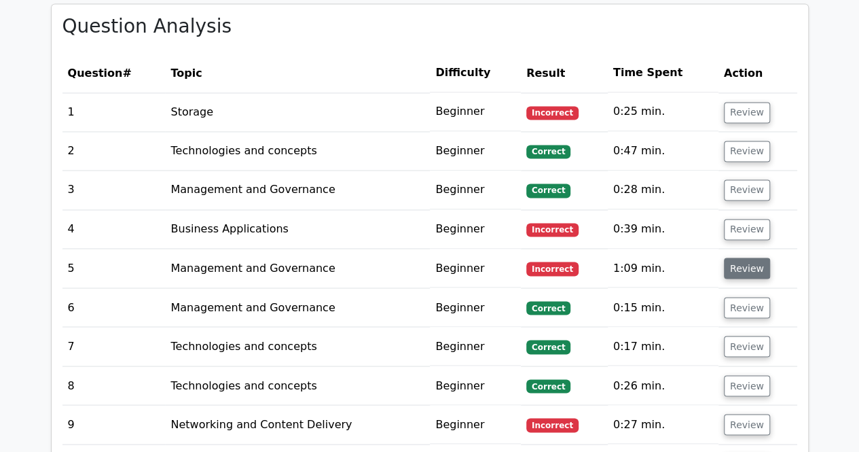
click at [735, 268] on button "Review" at bounding box center [747, 267] width 46 height 21
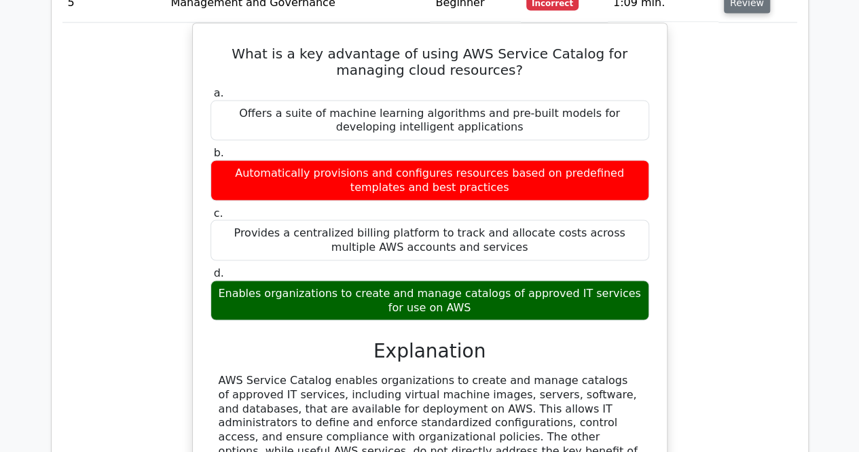
scroll to position [1291, 0]
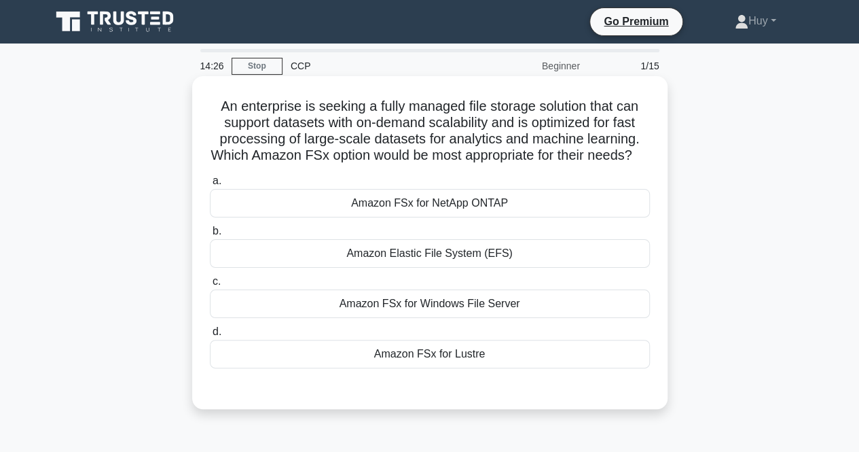
click at [389, 318] on div "Amazon FSx for Windows File Server" at bounding box center [430, 303] width 440 height 29
click at [210, 286] on input "c. Amazon FSx for Windows File Server" at bounding box center [210, 281] width 0 height 9
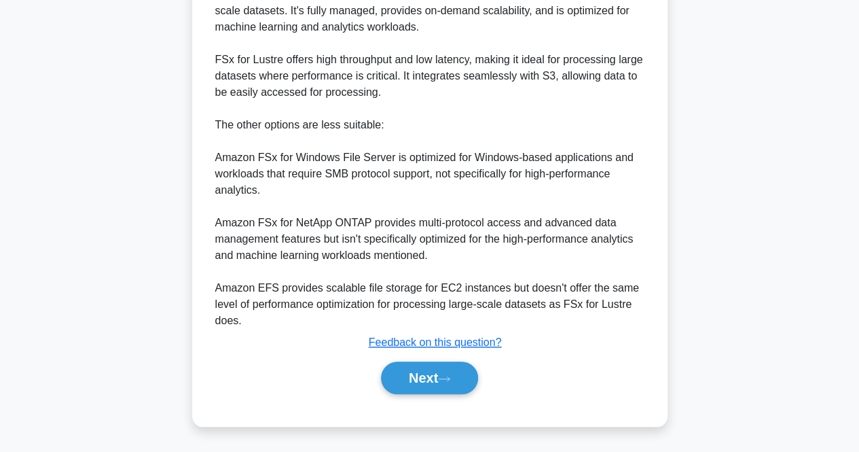
scroll to position [467, 0]
click at [405, 372] on button "Next" at bounding box center [429, 377] width 97 height 33
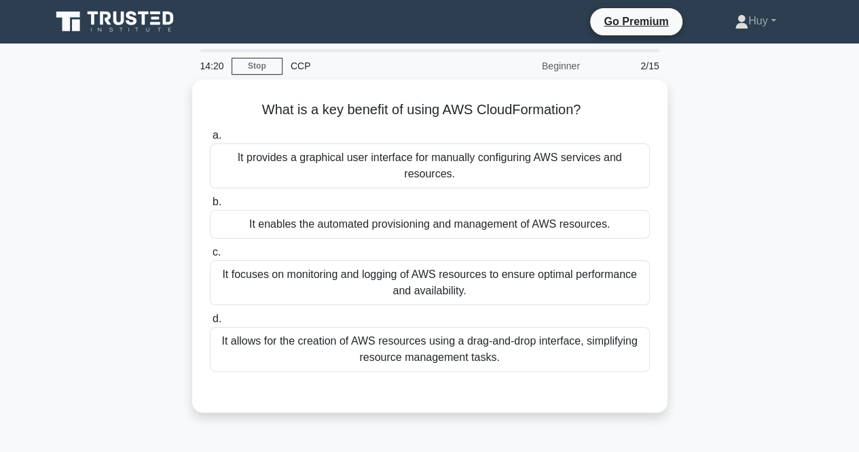
scroll to position [0, 0]
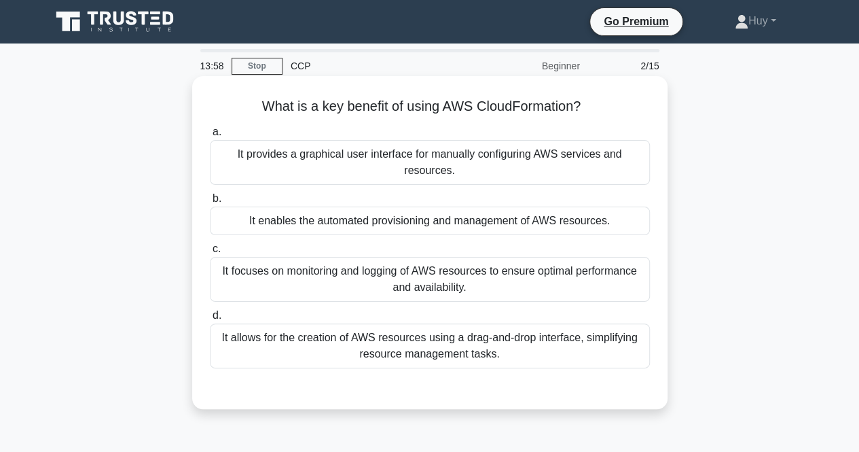
click at [424, 170] on div "It provides a graphical user interface for manually configuring AWS services an…" at bounding box center [430, 162] width 440 height 45
click at [210, 137] on input "a. It provides a graphical user interface for manually configuring AWS services…" at bounding box center [210, 132] width 0 height 9
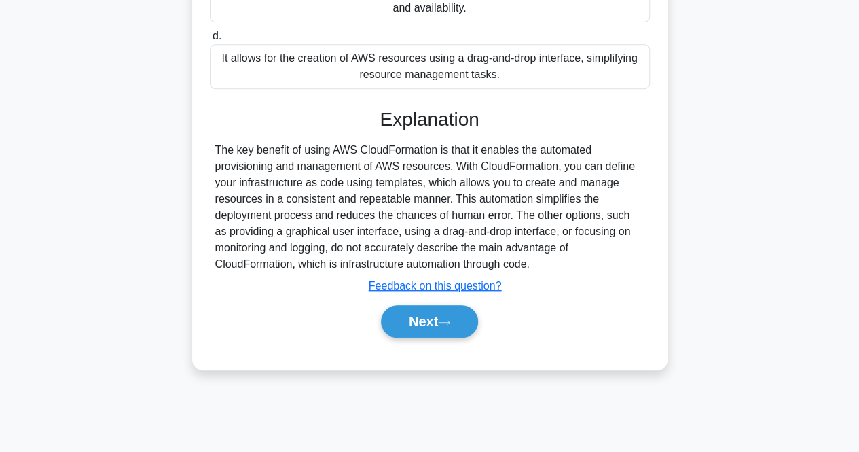
scroll to position [282, 0]
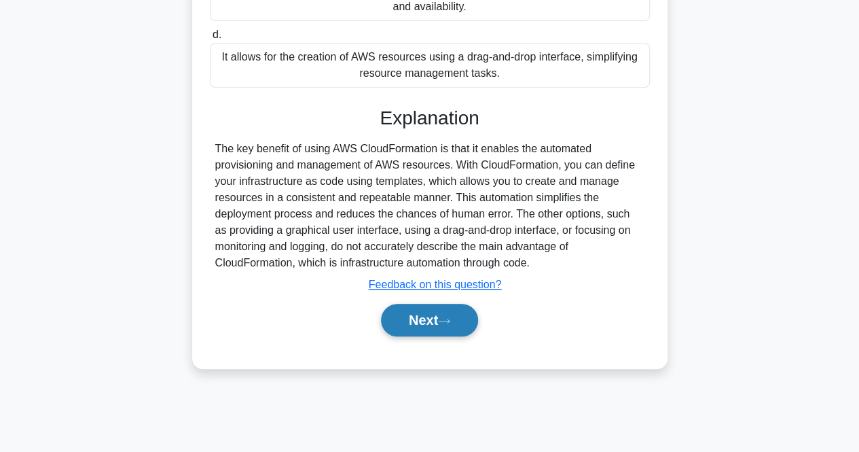
click at [474, 329] on button "Next" at bounding box center [429, 320] width 97 height 33
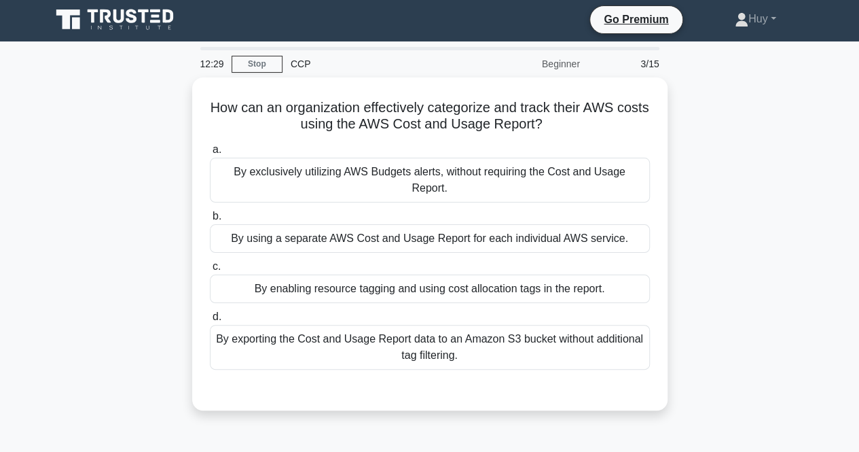
scroll to position [0, 0]
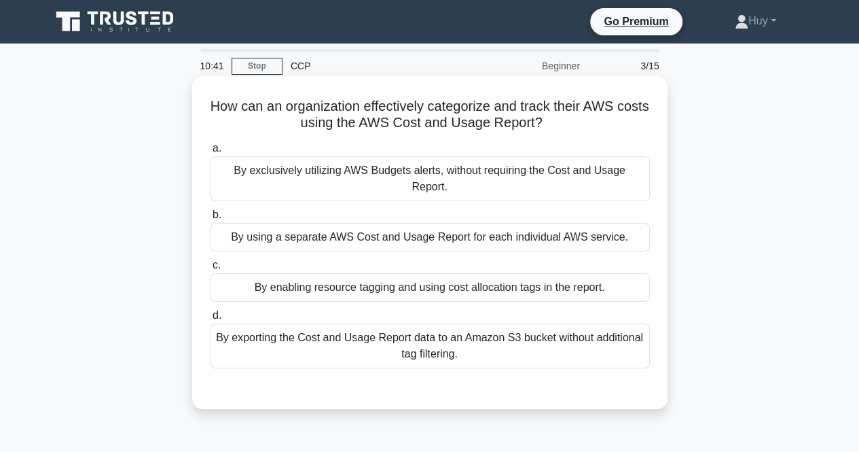
click at [518, 224] on div "By using a separate AWS Cost and Usage Report for each individual AWS service." at bounding box center [430, 237] width 440 height 29
click at [210, 219] on input "b. By using a separate AWS Cost and Usage Report for each individual AWS servic…" at bounding box center [210, 215] width 0 height 9
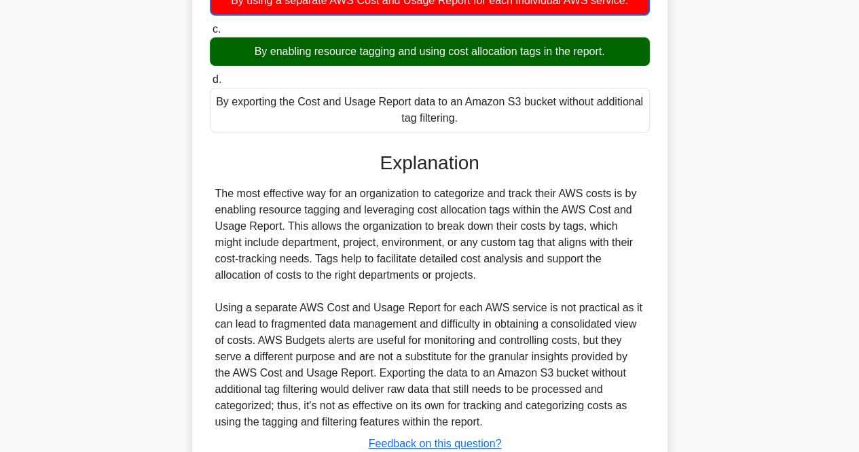
scroll to position [321, 0]
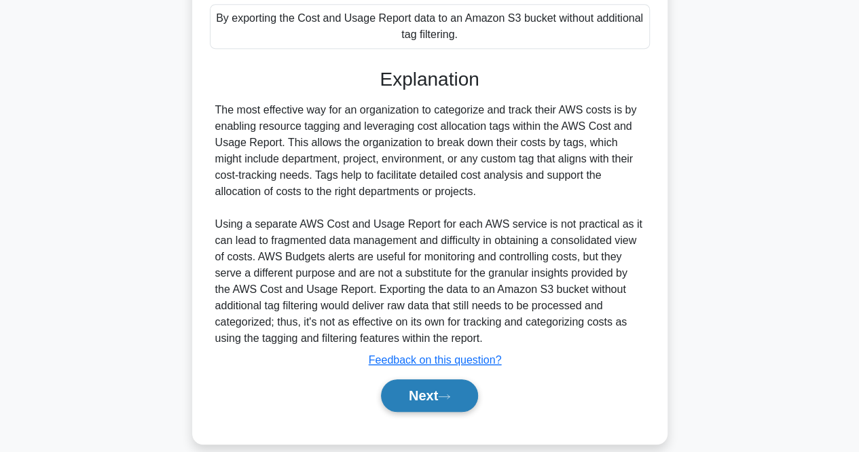
click at [443, 384] on button "Next" at bounding box center [429, 395] width 97 height 33
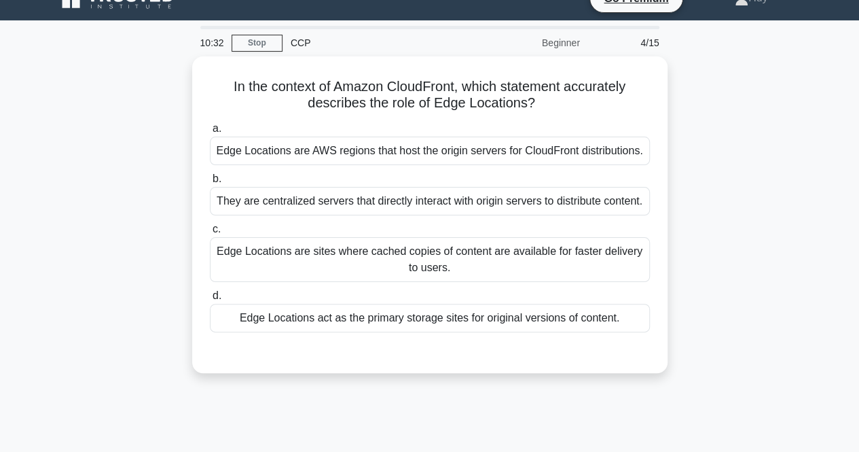
scroll to position [10, 0]
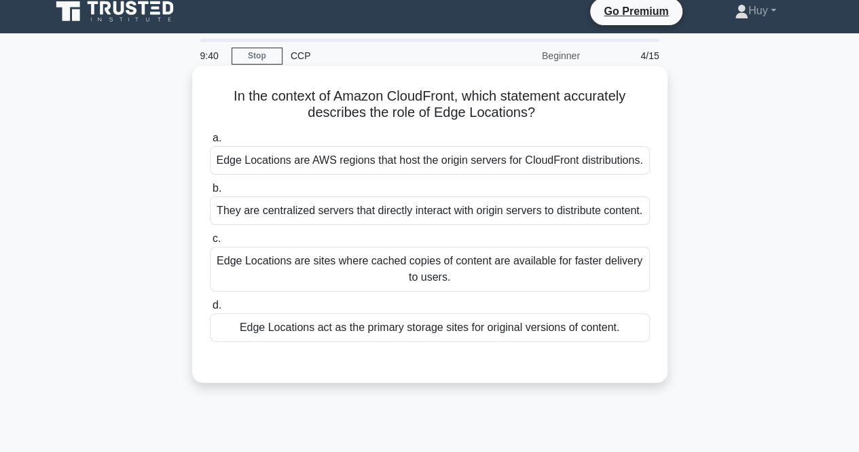
click at [594, 272] on div "Edge Locations are sites where cached copies of content are available for faste…" at bounding box center [430, 269] width 440 height 45
click at [210, 243] on input "c. Edge Locations are sites where cached copies of content are available for fa…" at bounding box center [210, 238] width 0 height 9
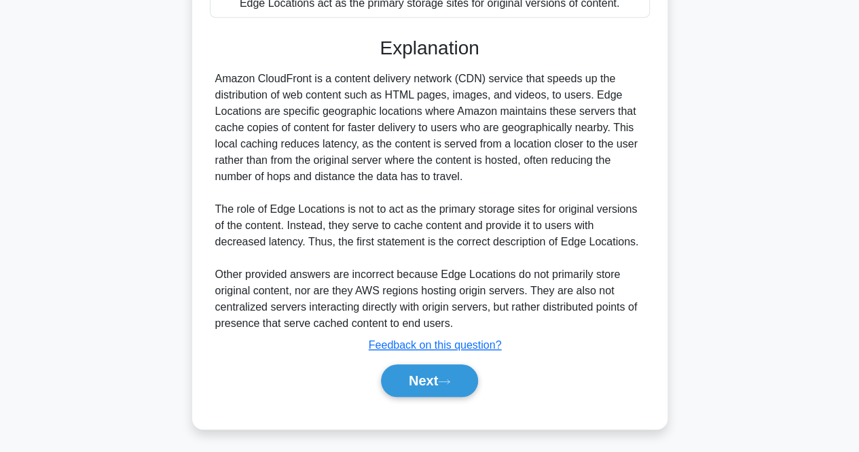
scroll to position [335, 0]
click at [435, 388] on button "Next" at bounding box center [429, 379] width 97 height 33
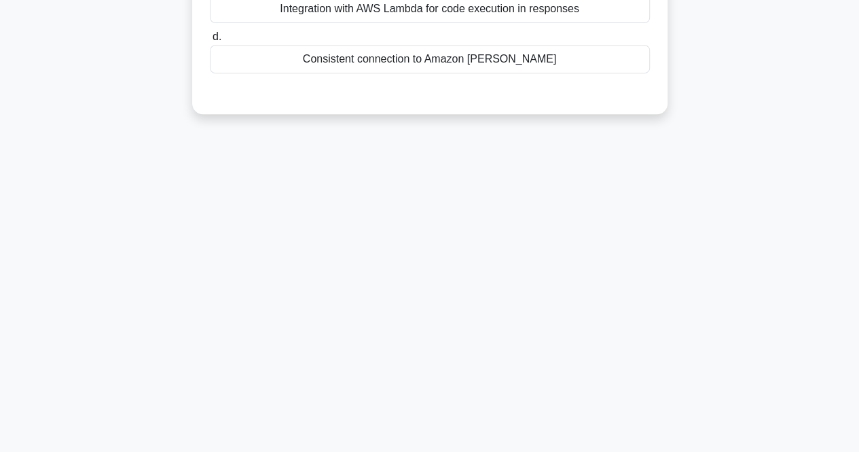
scroll to position [0, 0]
